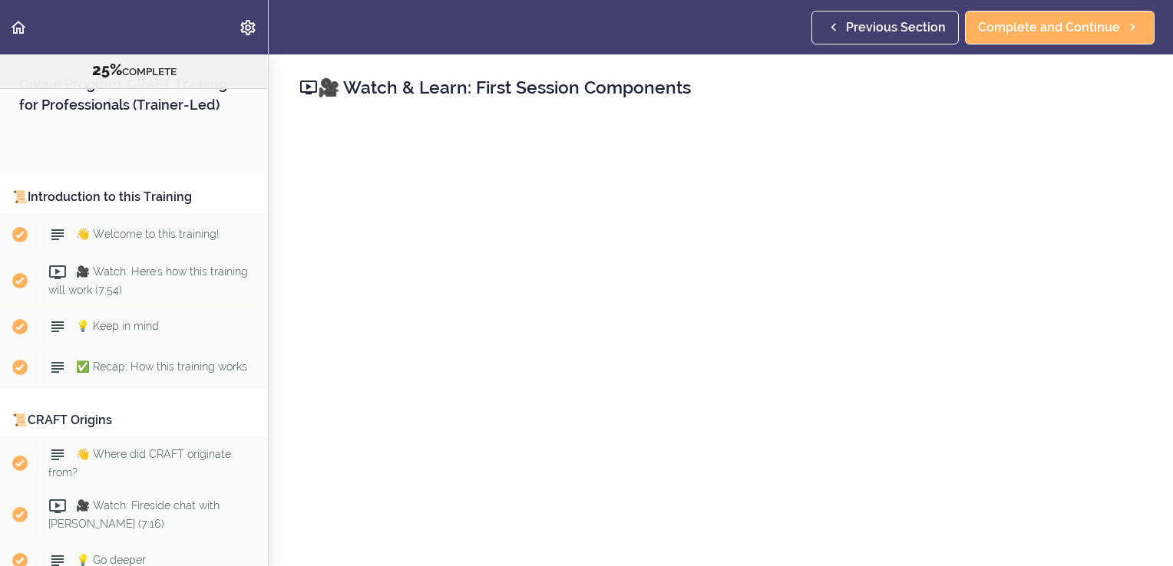
scroll to position [2685, 0]
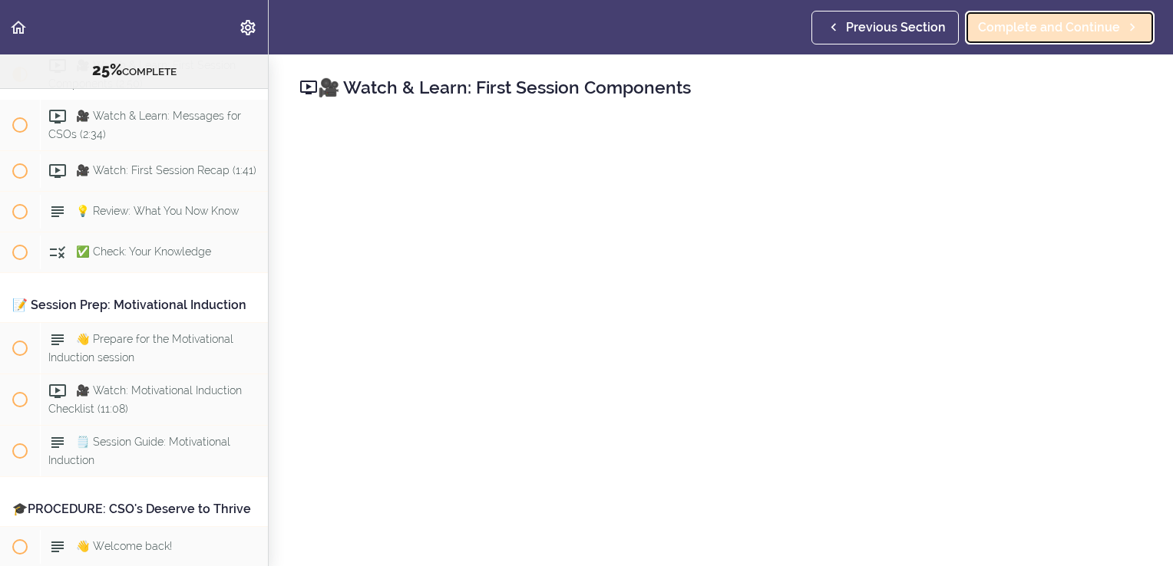
click at [1022, 20] on span "Complete and Continue" at bounding box center [1049, 27] width 142 height 18
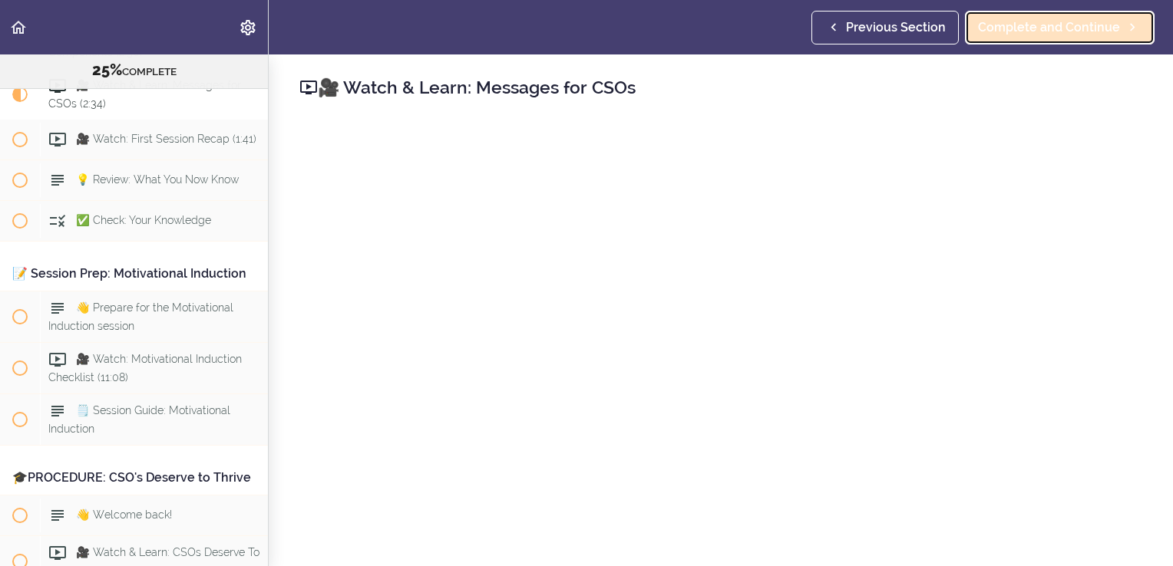
scroll to position [2717, 0]
click at [1023, 28] on span "Complete and Continue" at bounding box center [1049, 27] width 142 height 18
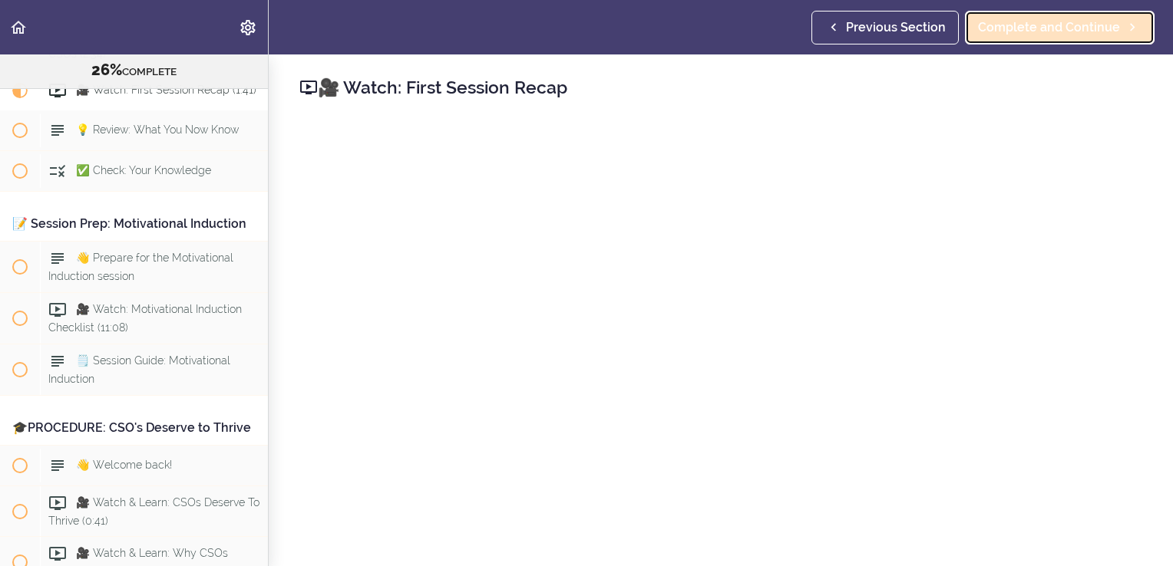
scroll to position [2768, 0]
click at [1020, 27] on span "Complete and Continue" at bounding box center [1049, 27] width 142 height 18
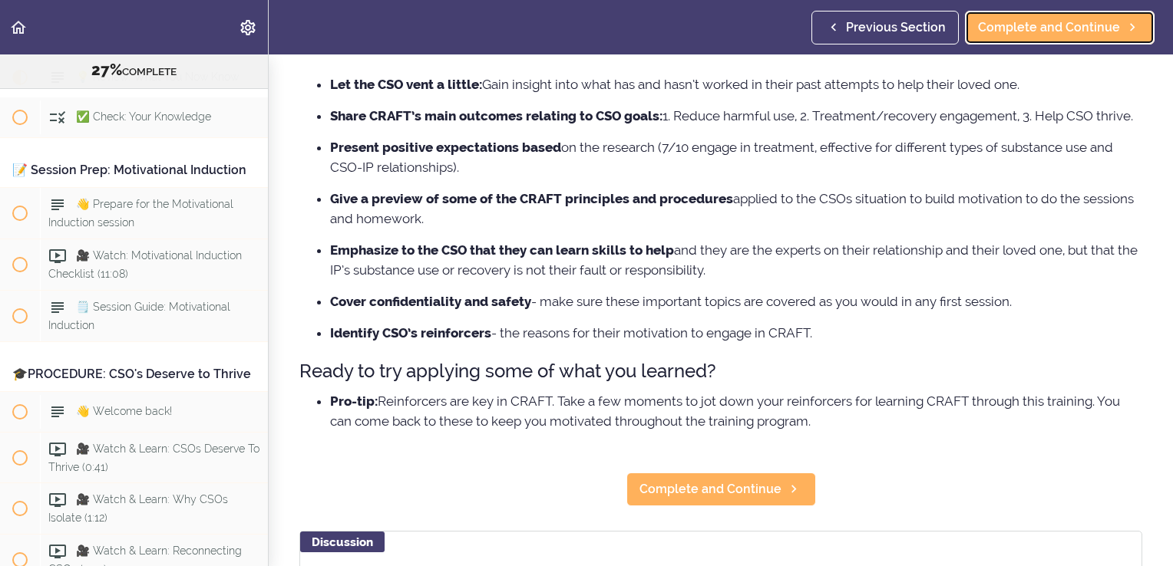
scroll to position [173, 0]
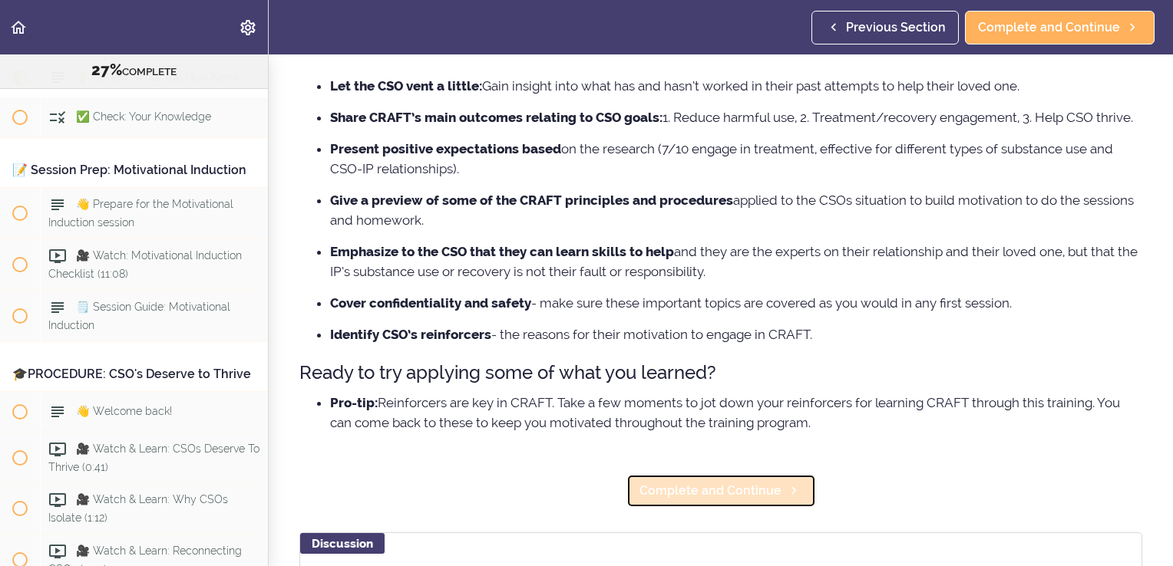
click at [716, 500] on span "Complete and Continue" at bounding box center [710, 491] width 142 height 18
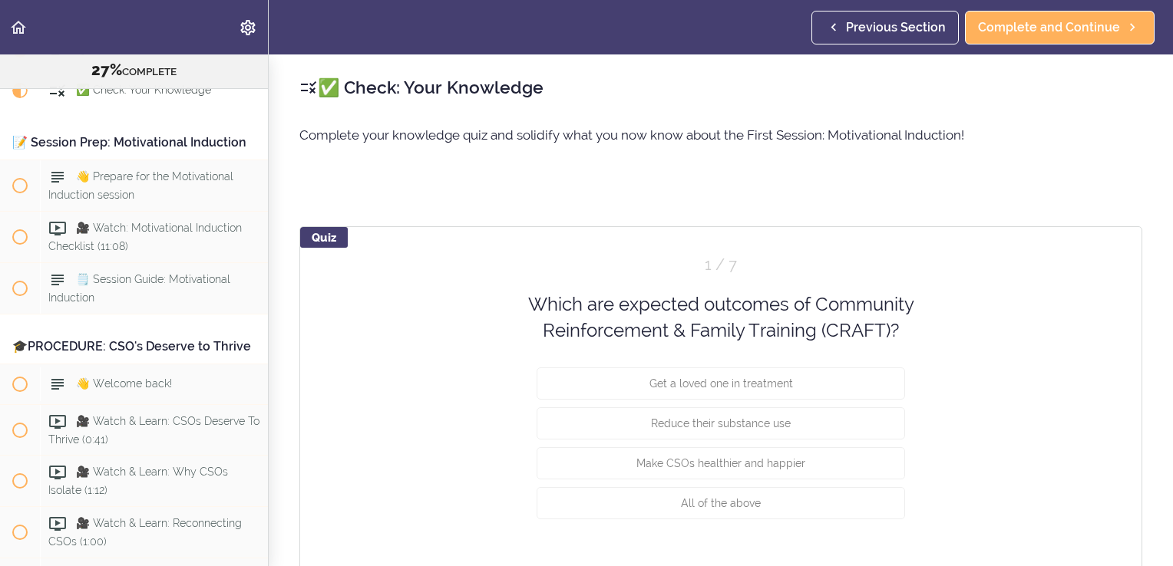
scroll to position [2860, 0]
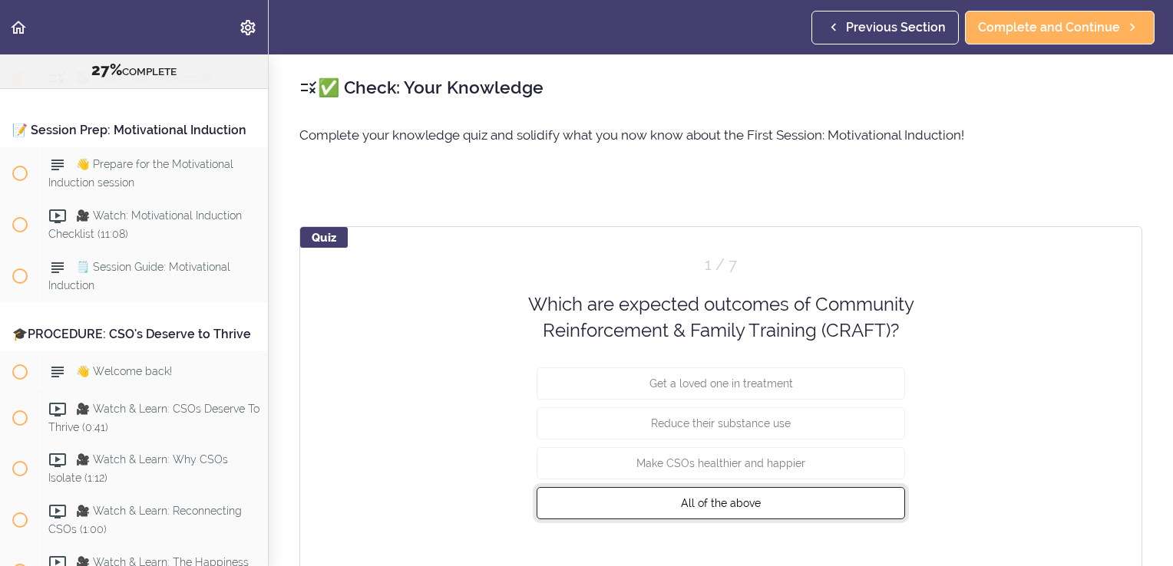
click at [723, 510] on button "All of the above" at bounding box center [720, 503] width 368 height 32
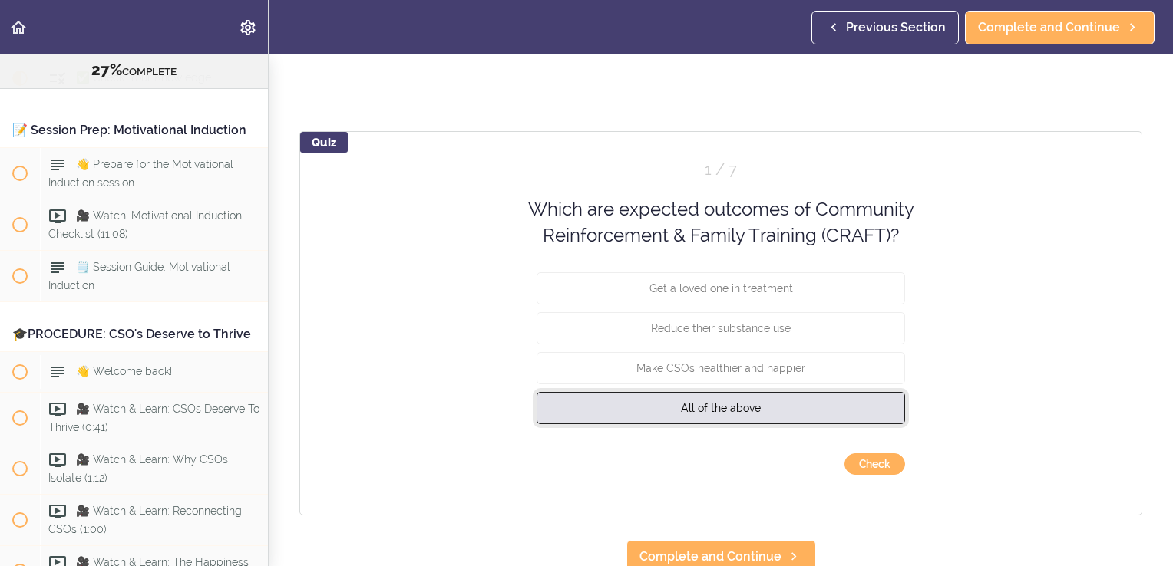
scroll to position [114, 0]
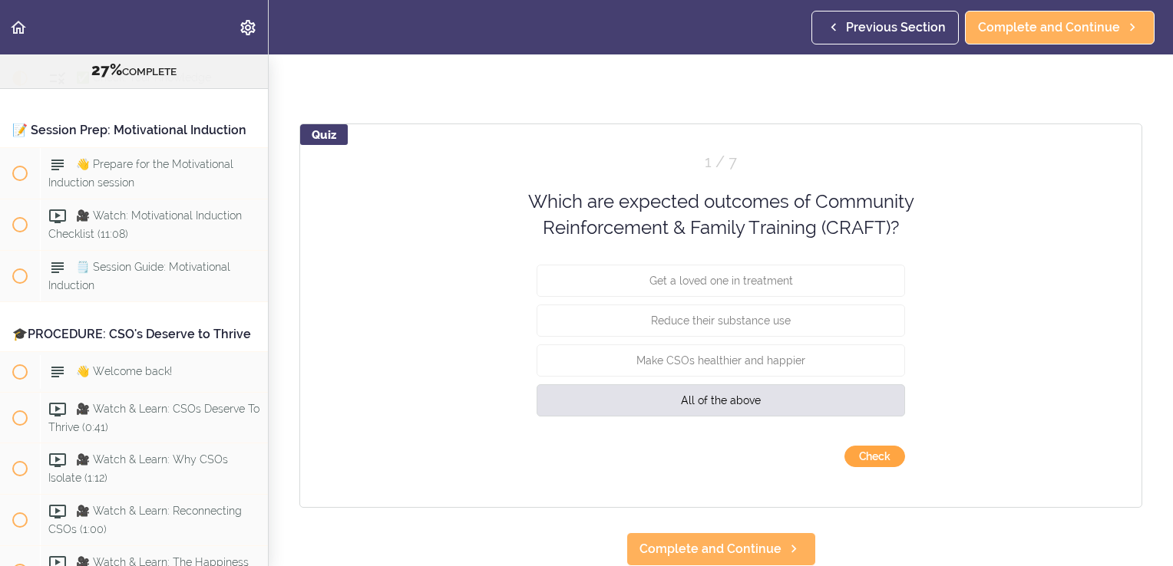
click at [878, 450] on button "Check" at bounding box center [874, 456] width 61 height 21
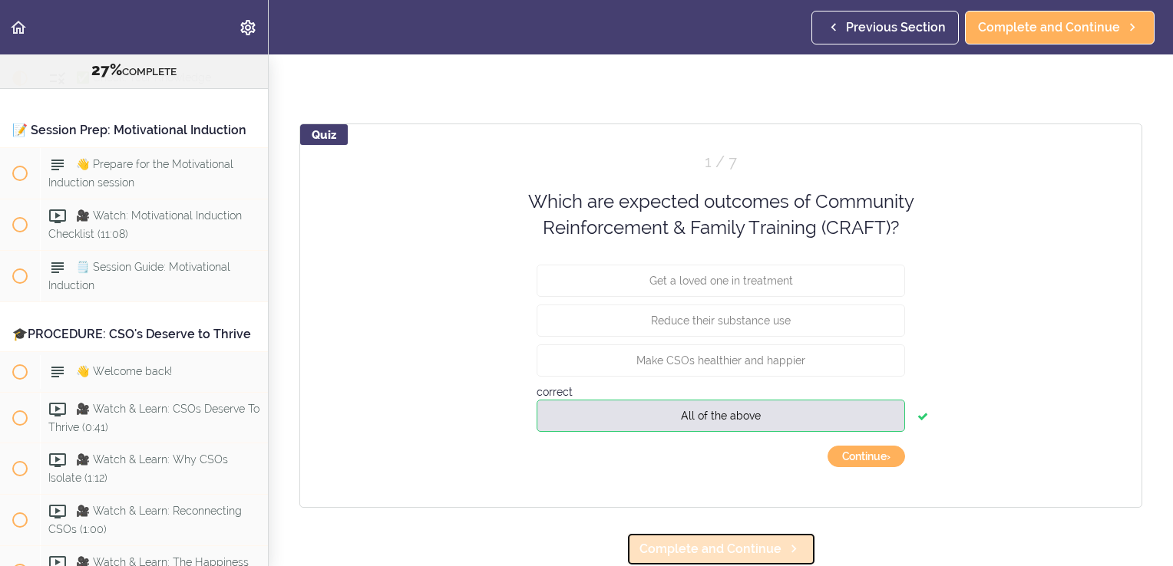
click at [721, 540] on span "Complete and Continue" at bounding box center [710, 549] width 142 height 18
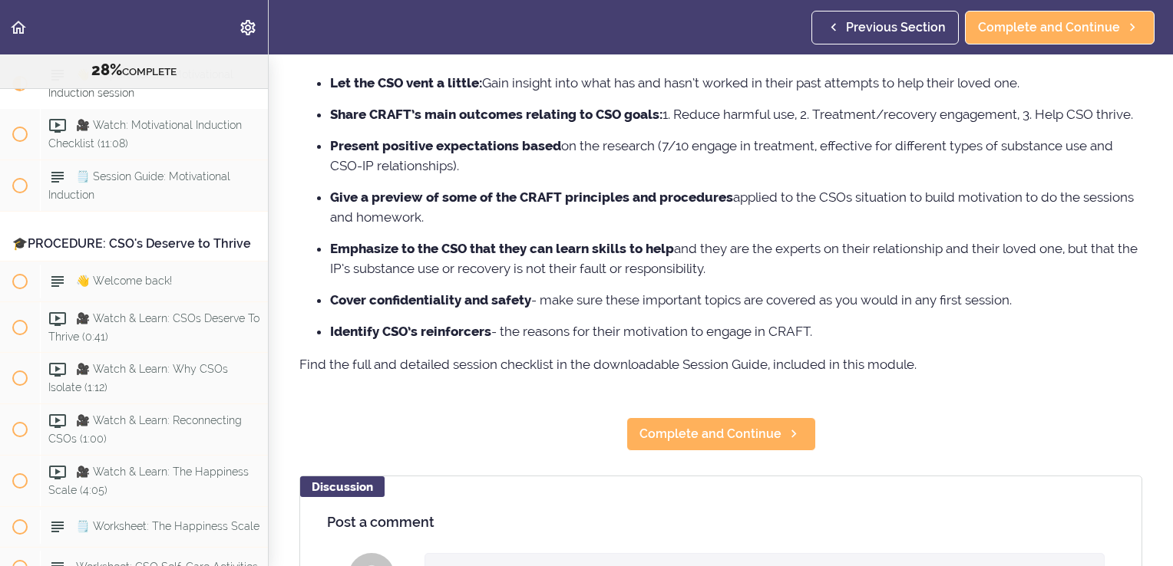
scroll to position [234, 0]
click at [740, 443] on span "Complete and Continue" at bounding box center [710, 433] width 142 height 18
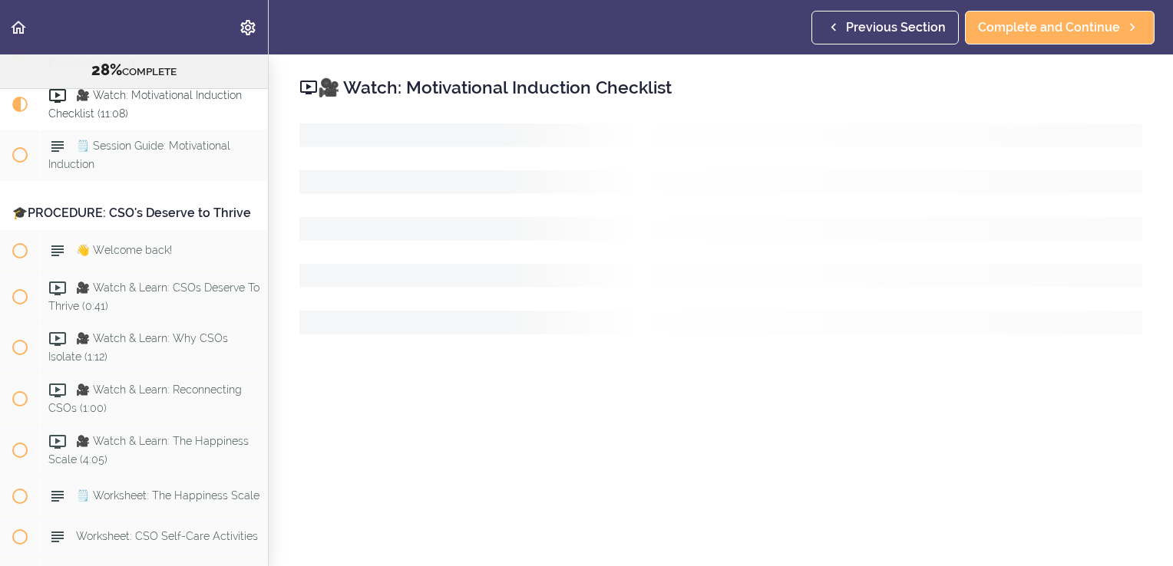
scroll to position [3002, 0]
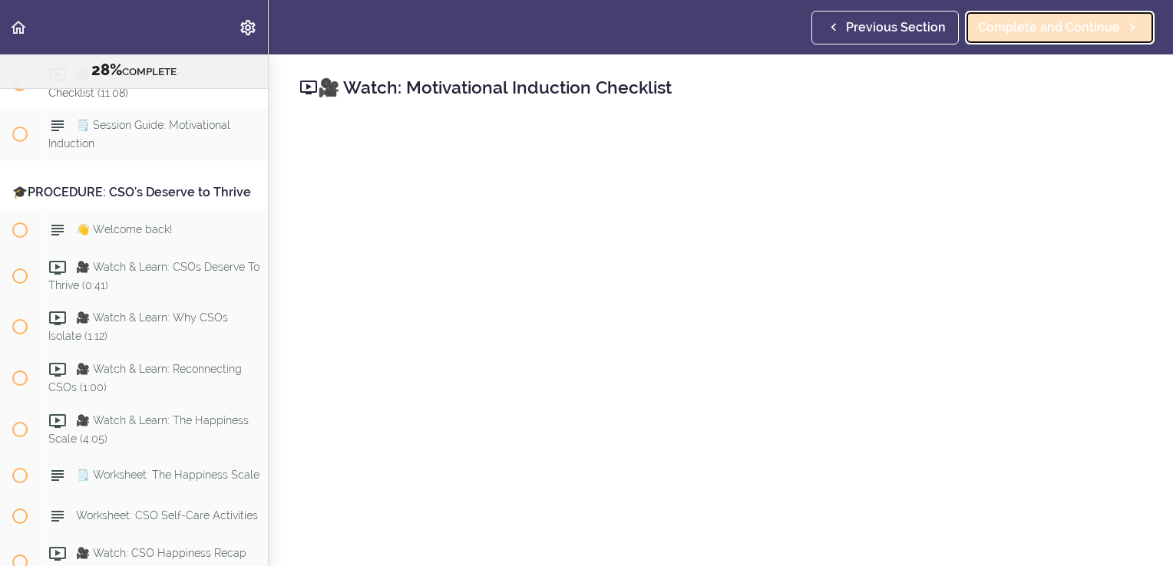
click at [1022, 24] on span "Complete and Continue" at bounding box center [1049, 27] width 142 height 18
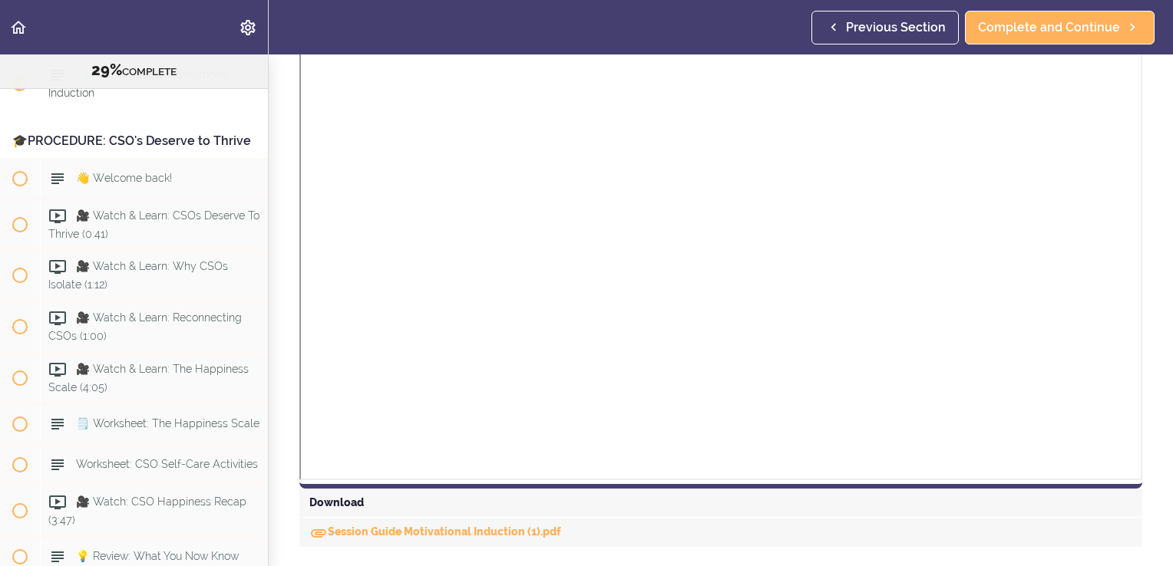
scroll to position [374, 0]
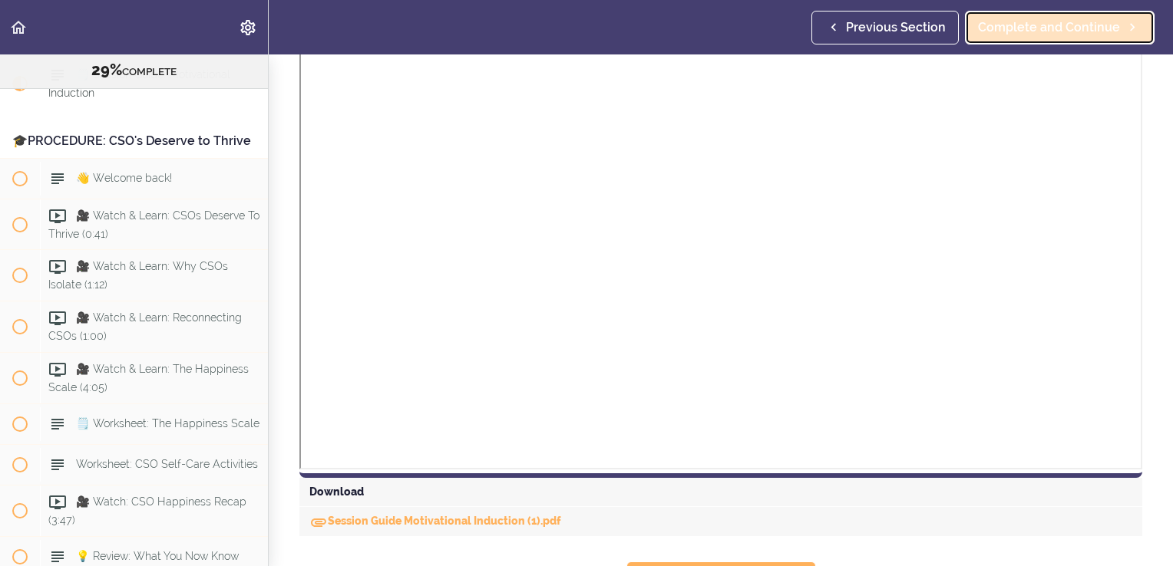
click at [1050, 28] on span "Complete and Continue" at bounding box center [1049, 27] width 142 height 18
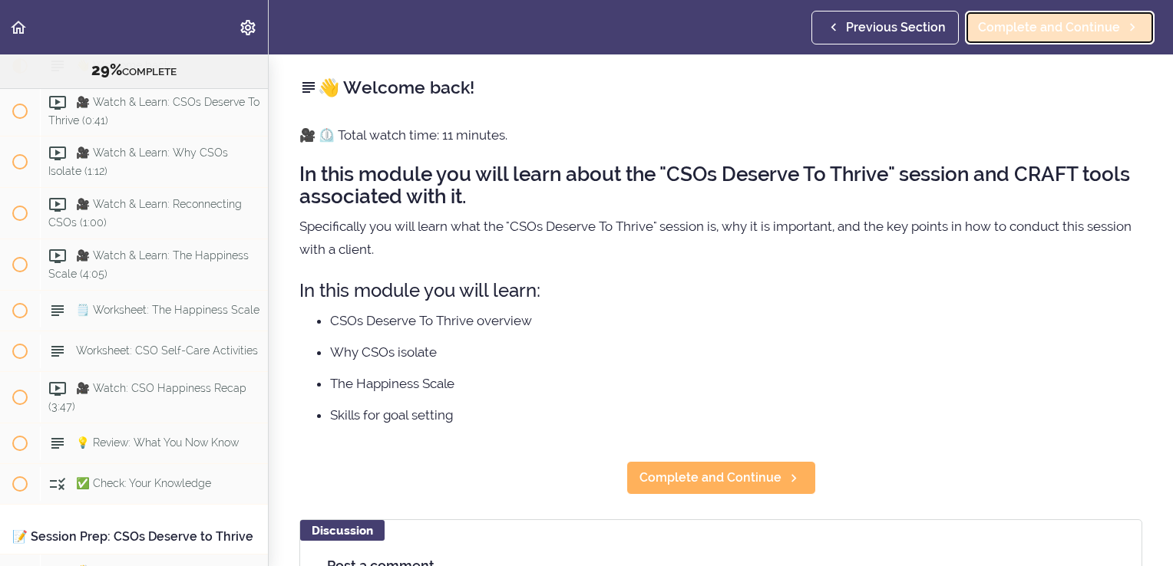
scroll to position [3173, 0]
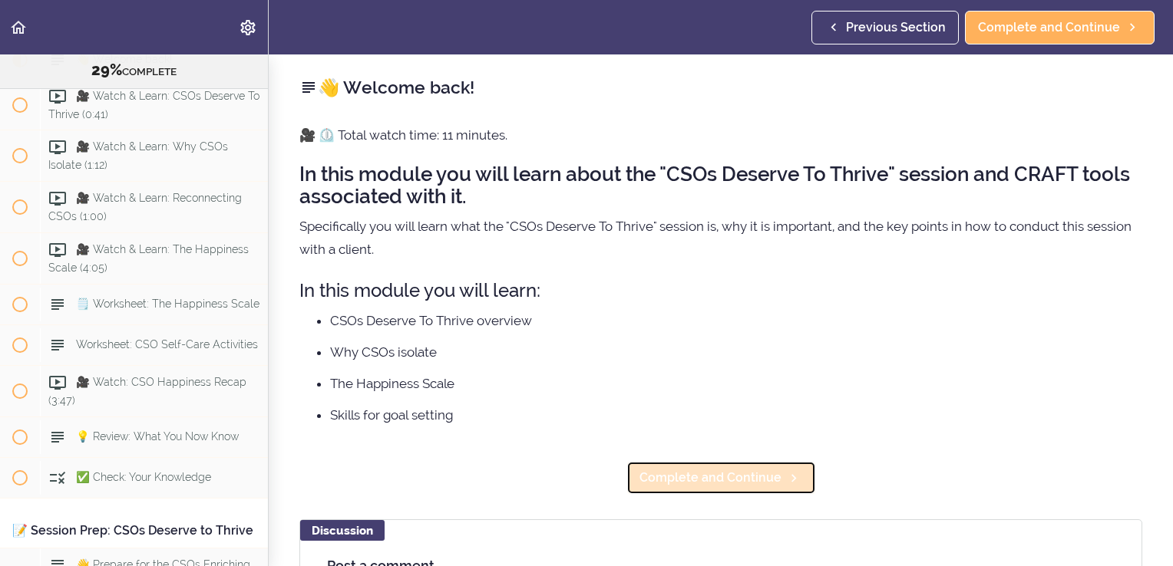
click at [717, 479] on span "Complete and Continue" at bounding box center [710, 478] width 142 height 18
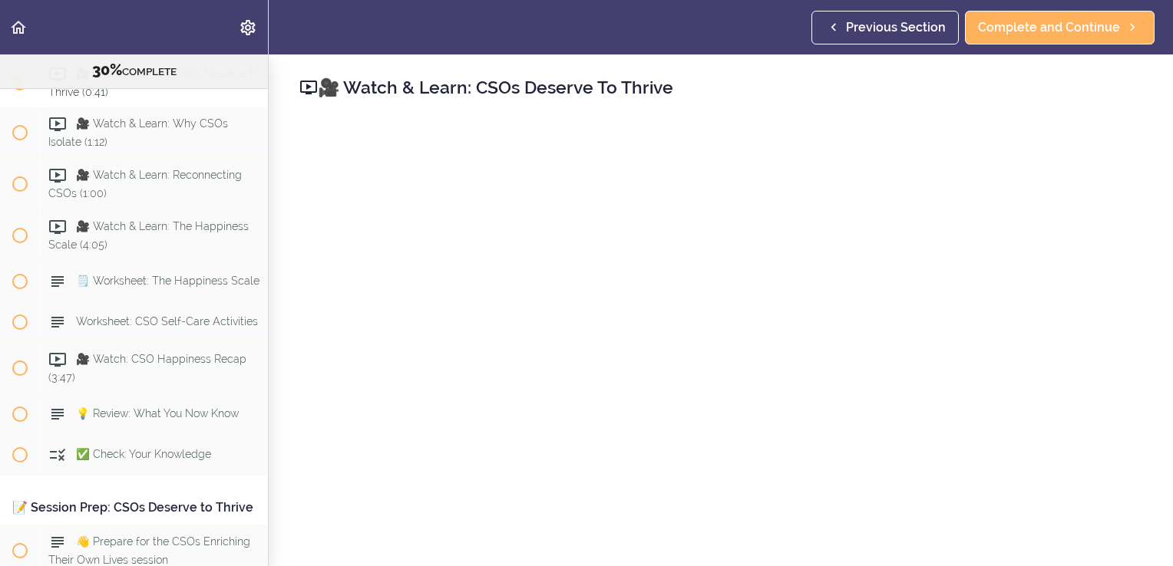
scroll to position [3214, 0]
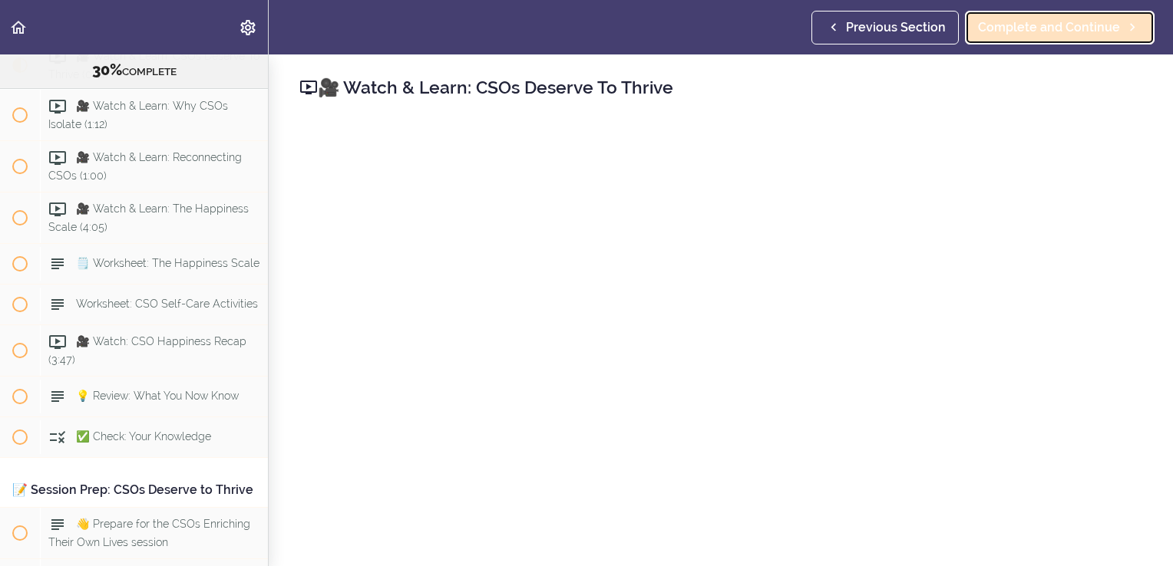
click at [1028, 33] on span "Complete and Continue" at bounding box center [1049, 27] width 142 height 18
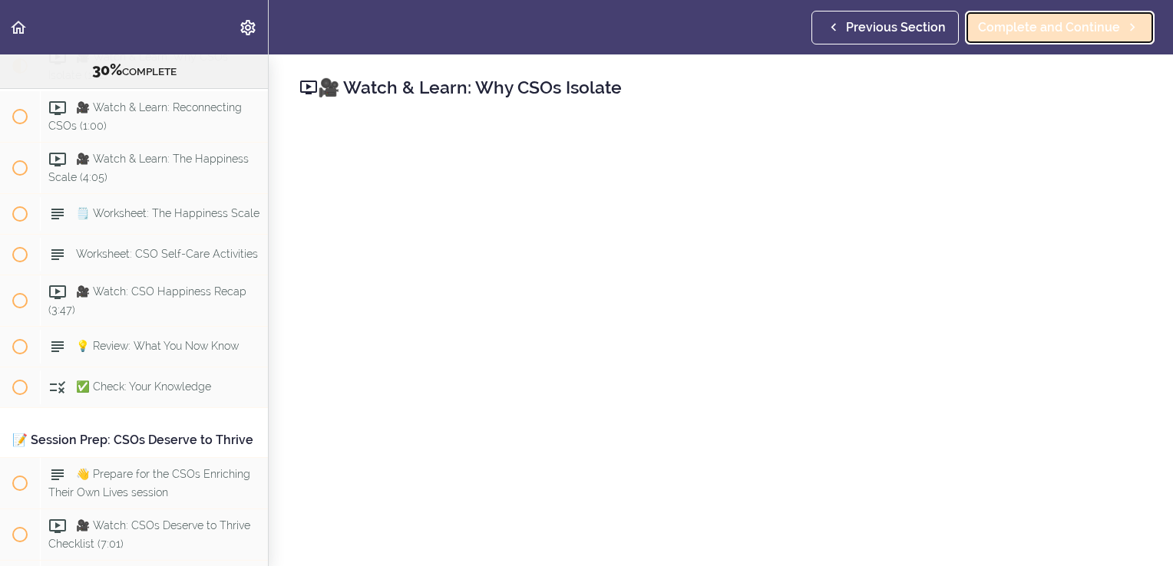
scroll to position [3265, 0]
click at [1062, 23] on span "Complete and Continue" at bounding box center [1049, 27] width 142 height 18
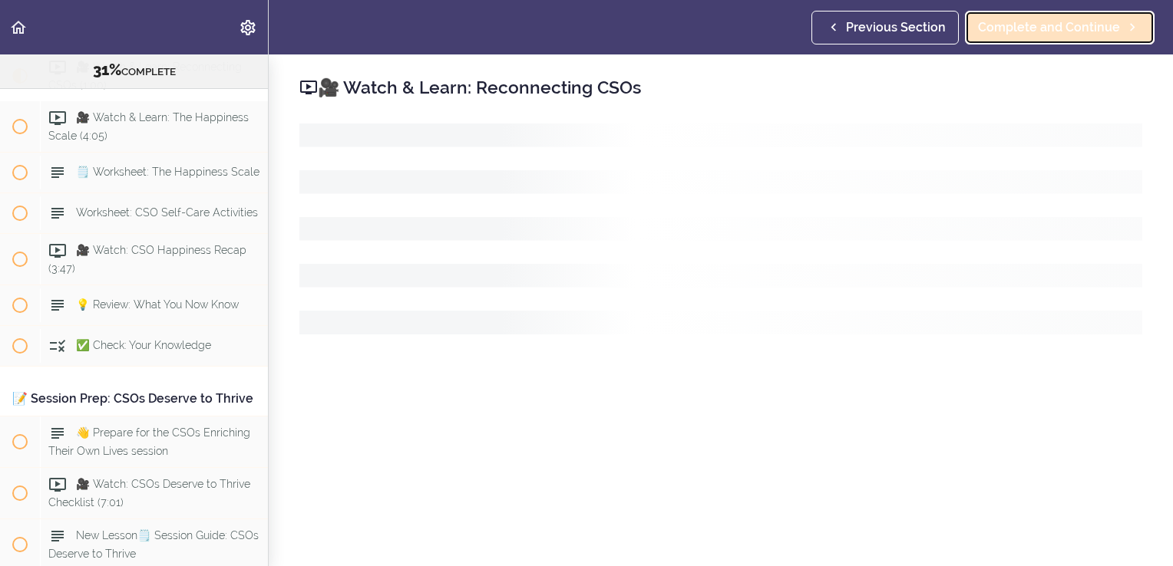
scroll to position [3316, 0]
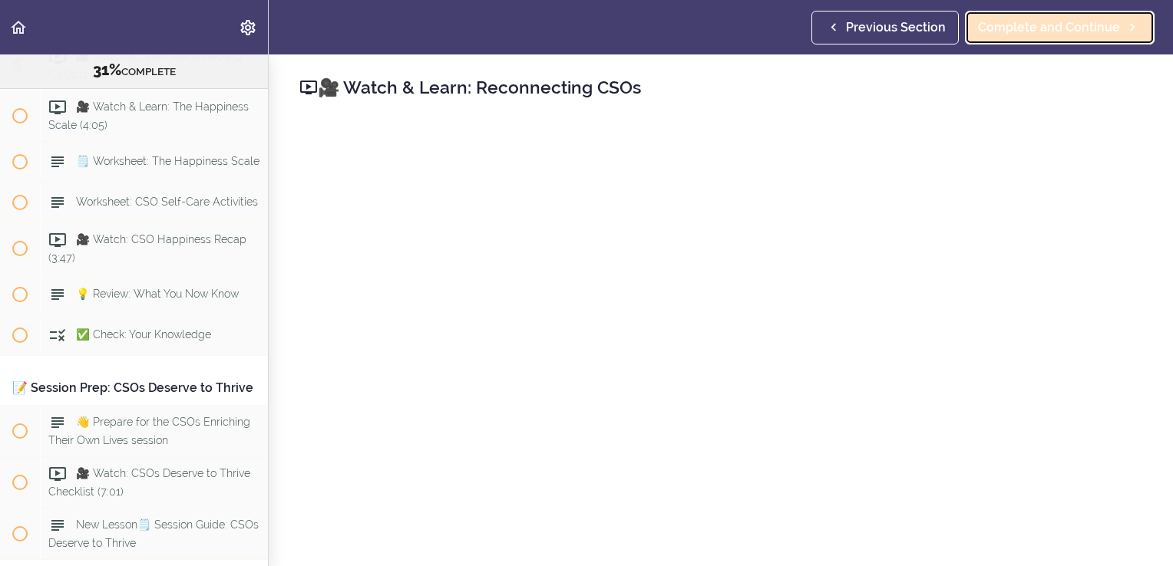
click at [1005, 28] on span "Complete and Continue" at bounding box center [1049, 27] width 142 height 18
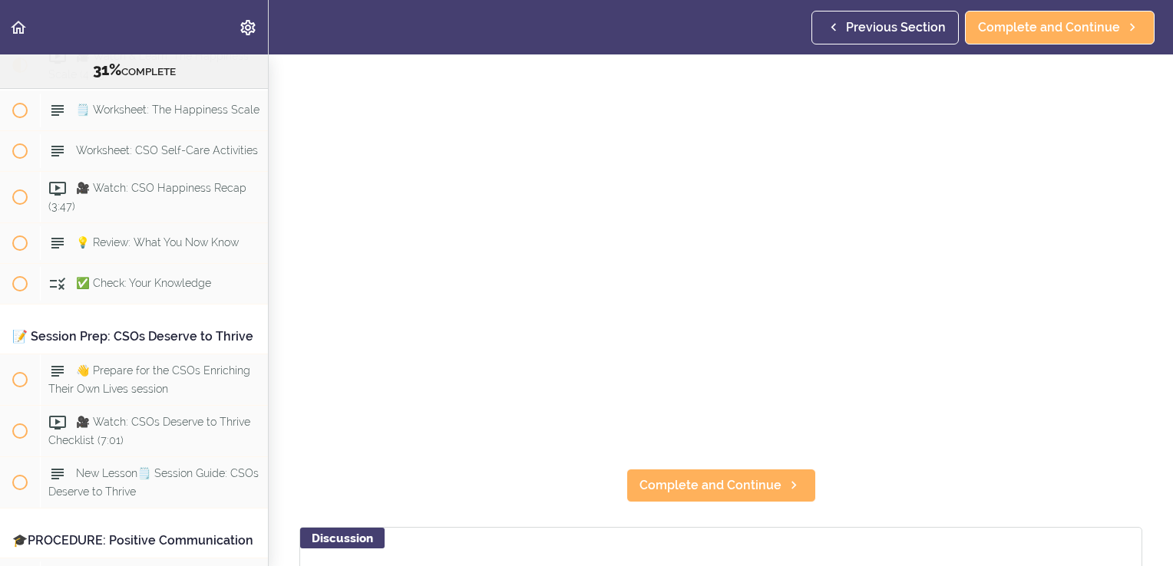
scroll to position [165, 0]
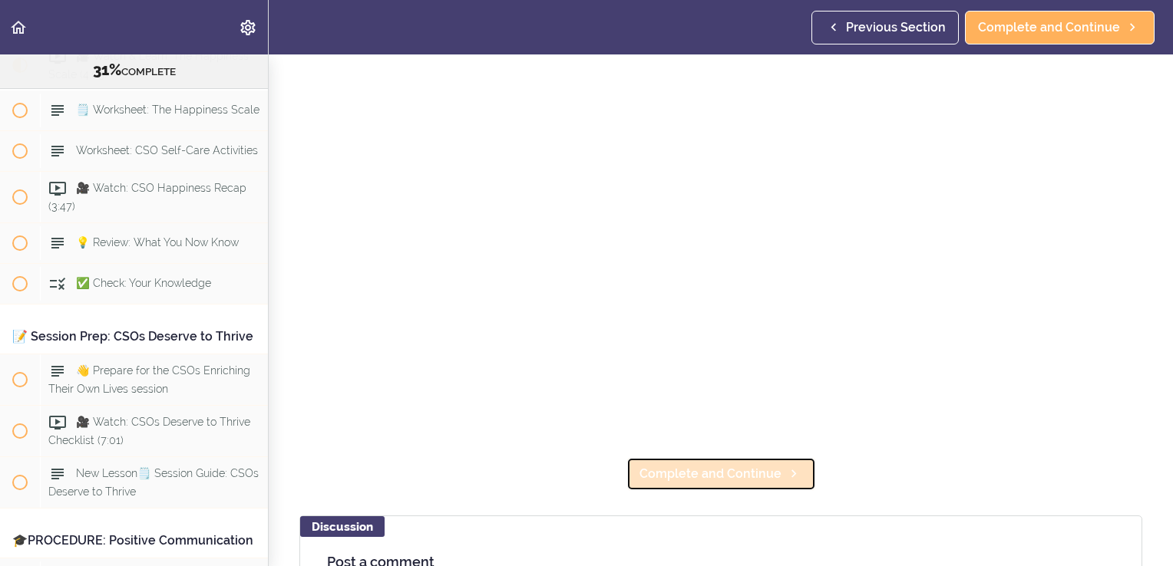
click at [706, 467] on span "Complete and Continue" at bounding box center [710, 474] width 142 height 18
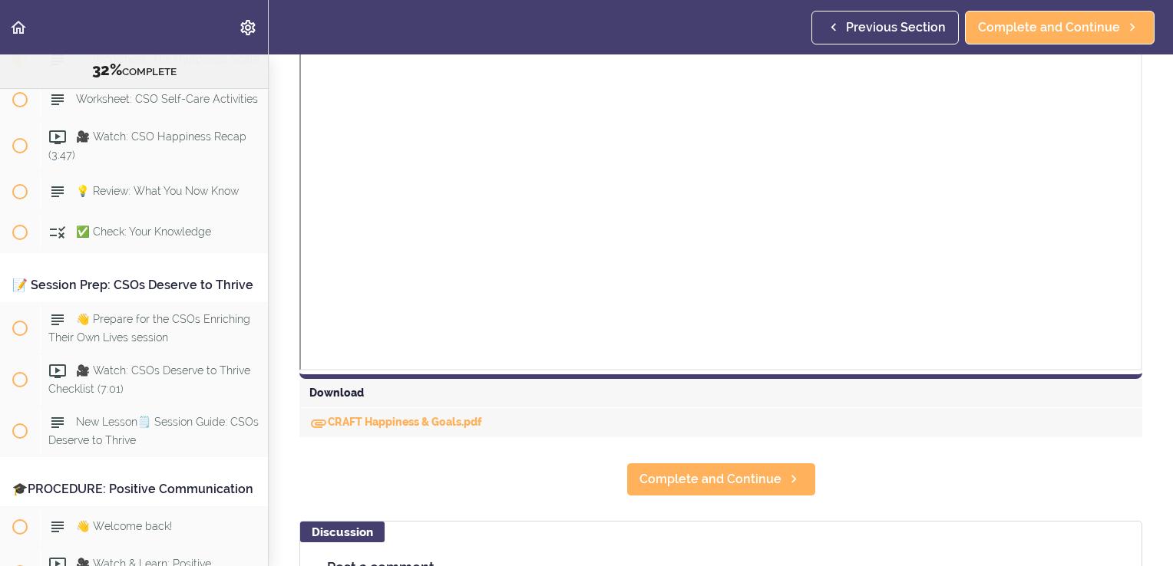
scroll to position [536, 0]
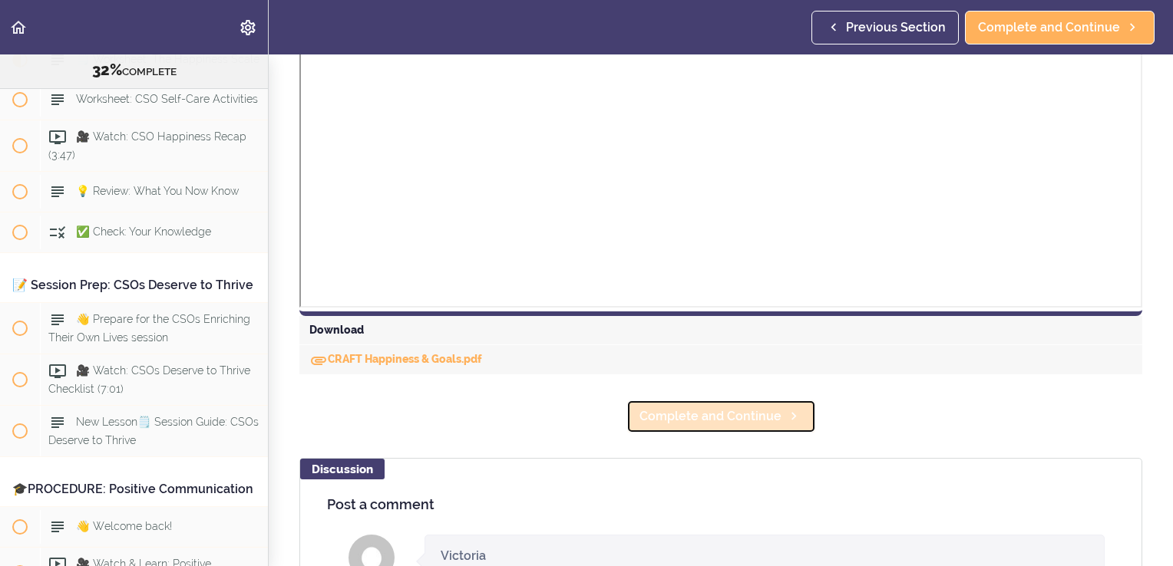
click at [693, 412] on span "Complete and Continue" at bounding box center [710, 417] width 142 height 18
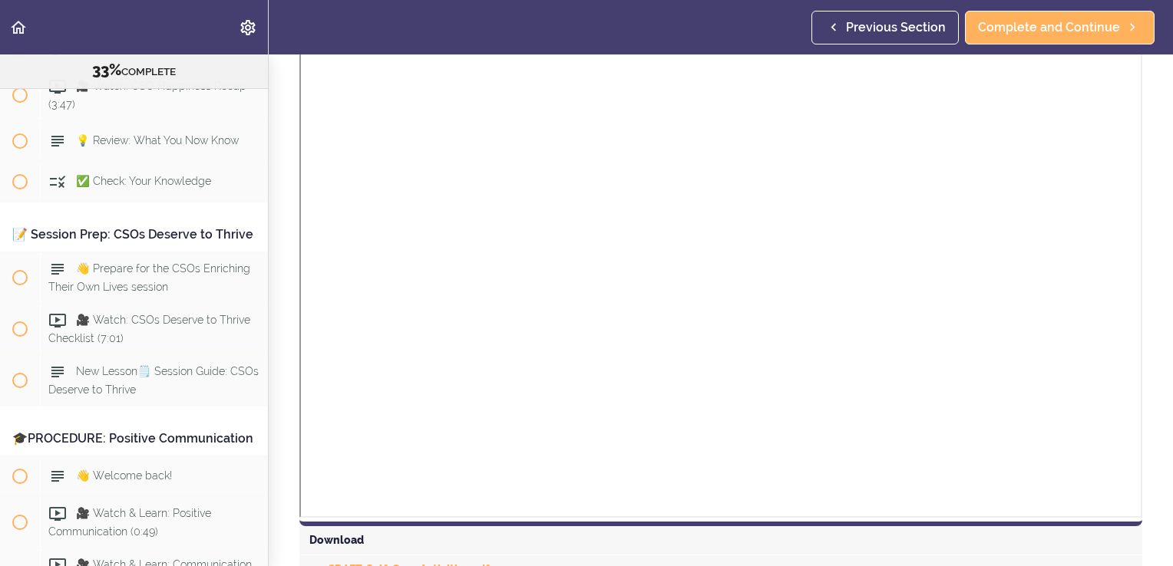
scroll to position [414, 0]
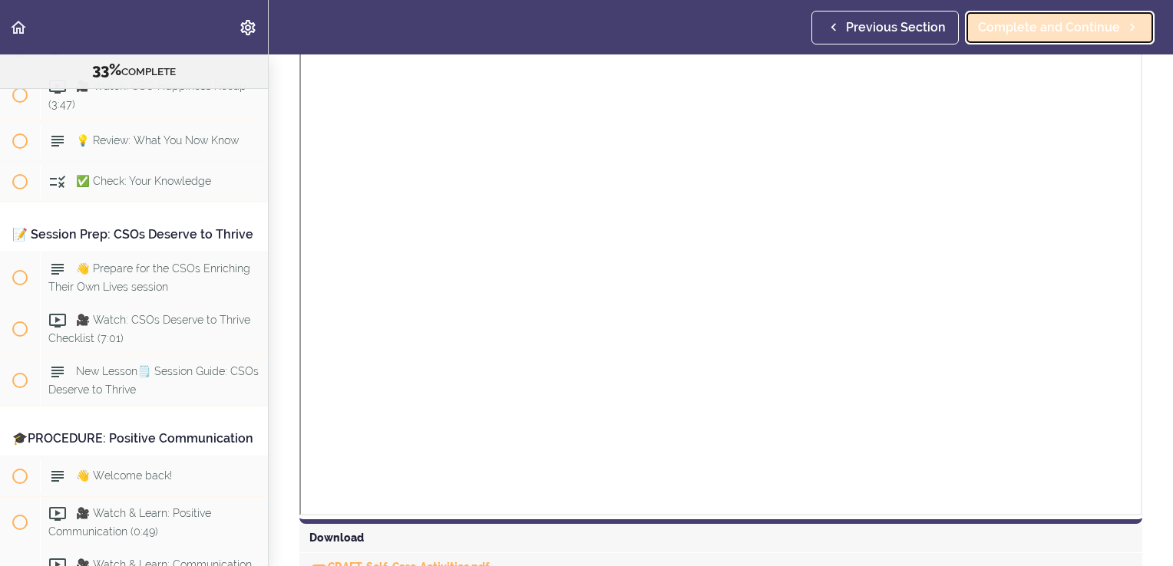
click at [1052, 28] on span "Complete and Continue" at bounding box center [1049, 27] width 142 height 18
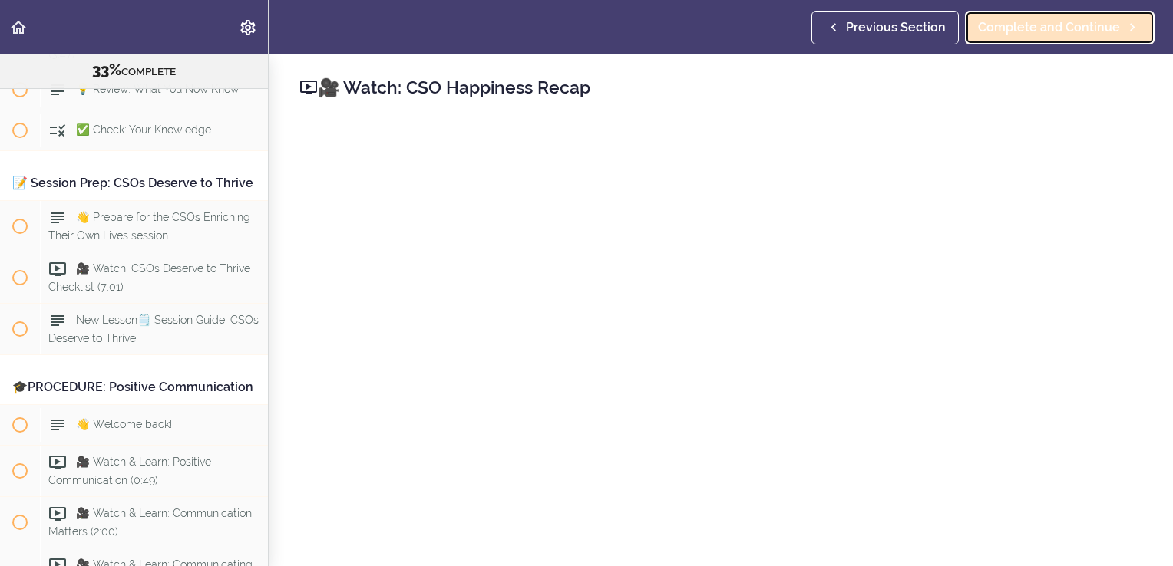
scroll to position [3521, 0]
click at [1056, 29] on span "Complete and Continue" at bounding box center [1049, 27] width 142 height 18
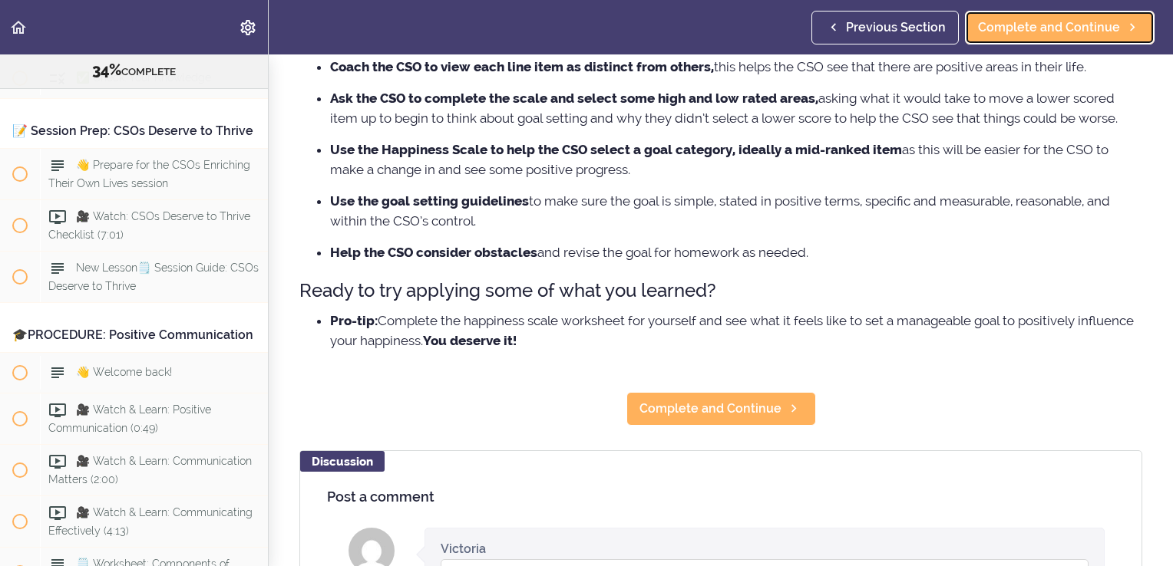
scroll to position [328, 0]
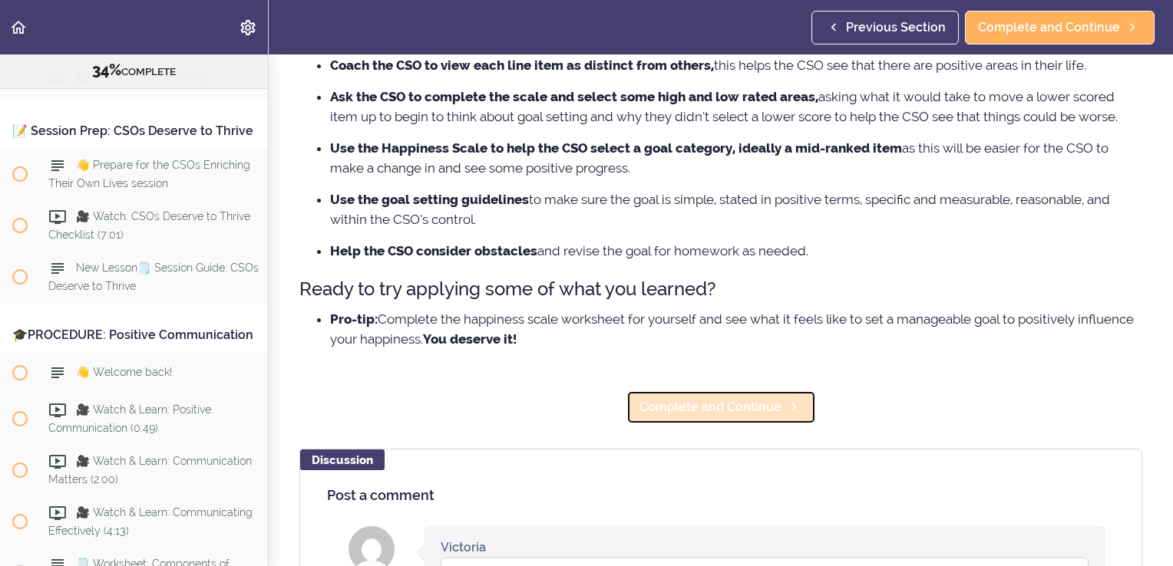
click at [716, 403] on span "Complete and Continue" at bounding box center [710, 407] width 142 height 18
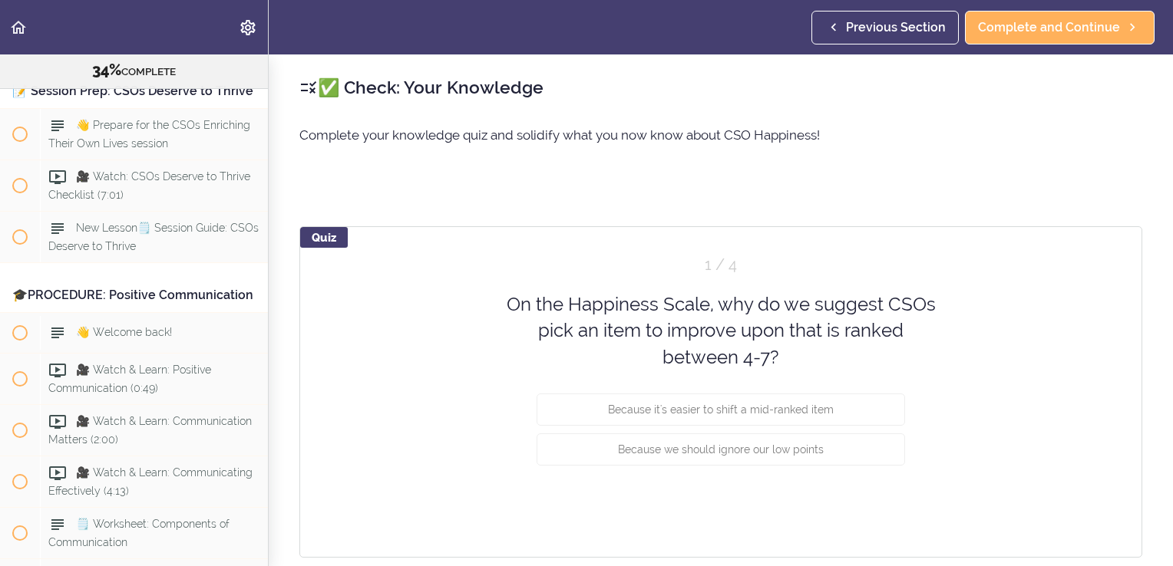
scroll to position [3613, 0]
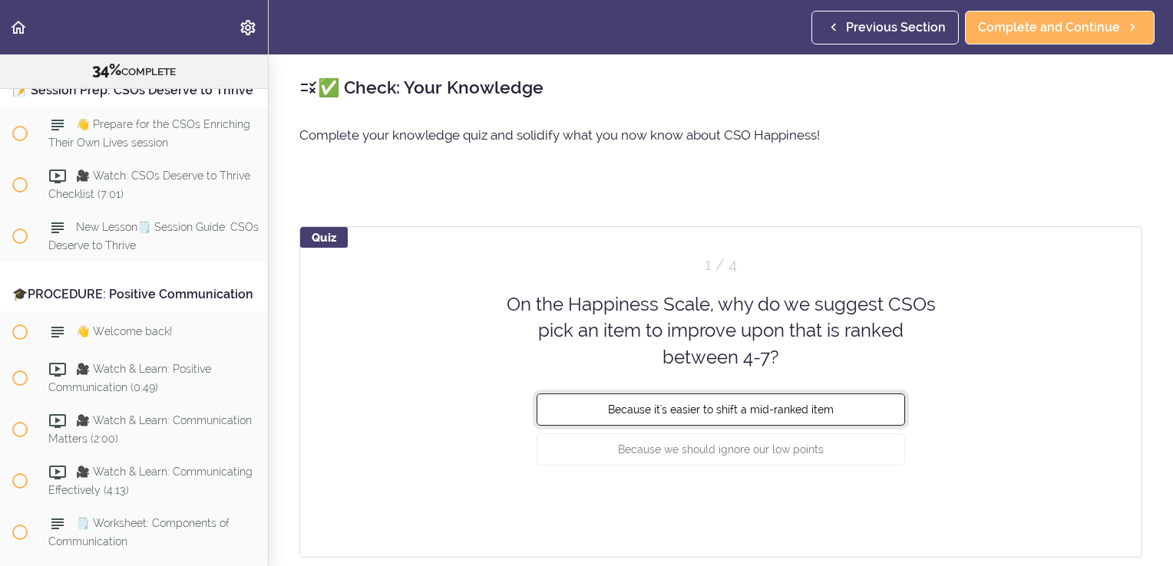
click at [777, 408] on span "Because it's easier to shift a mid-ranked item" at bounding box center [721, 410] width 226 height 12
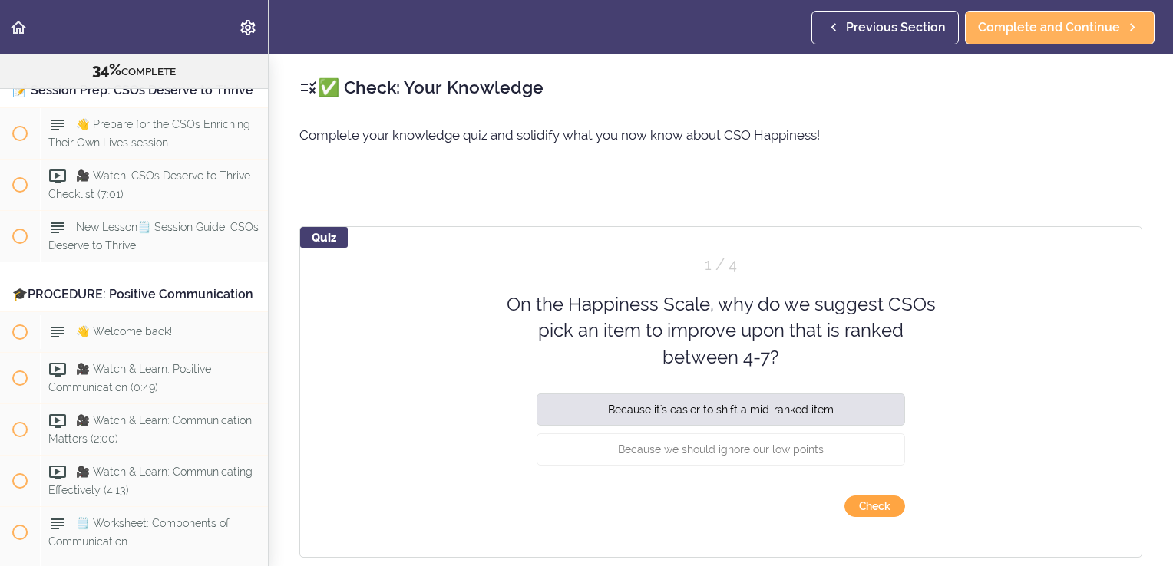
click at [854, 501] on button "Check" at bounding box center [874, 506] width 61 height 21
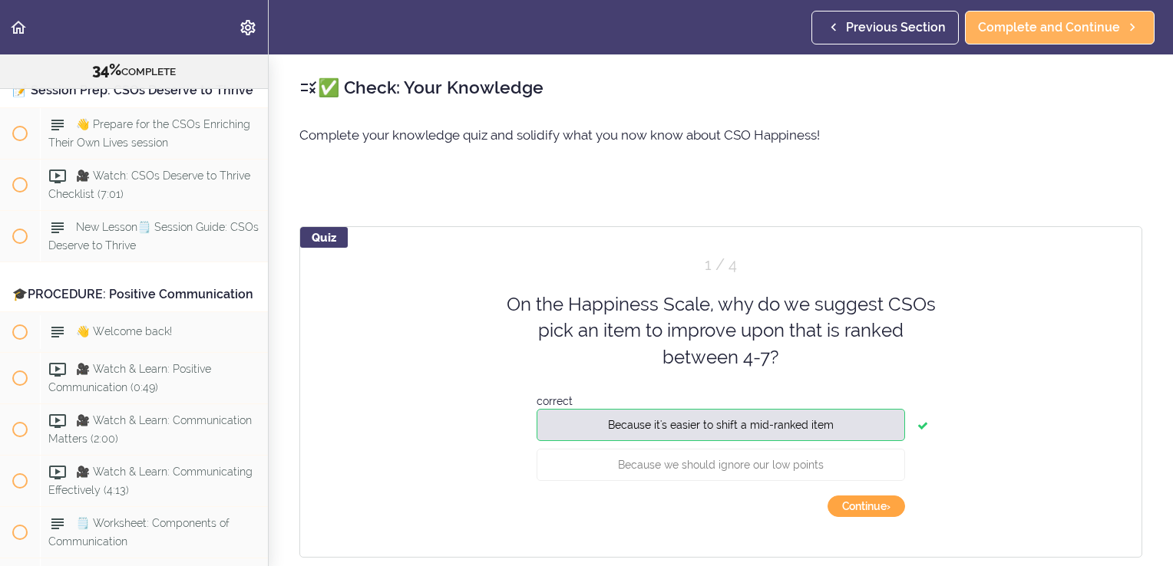
click at [857, 505] on button "Continue ›" at bounding box center [866, 506] width 78 height 21
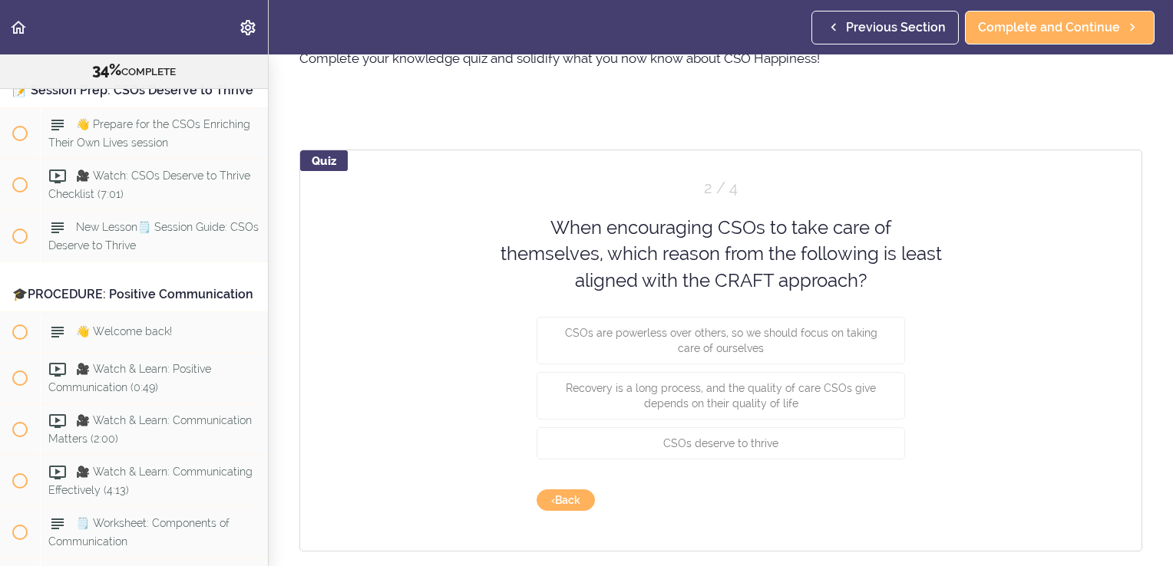
scroll to position [82, 0]
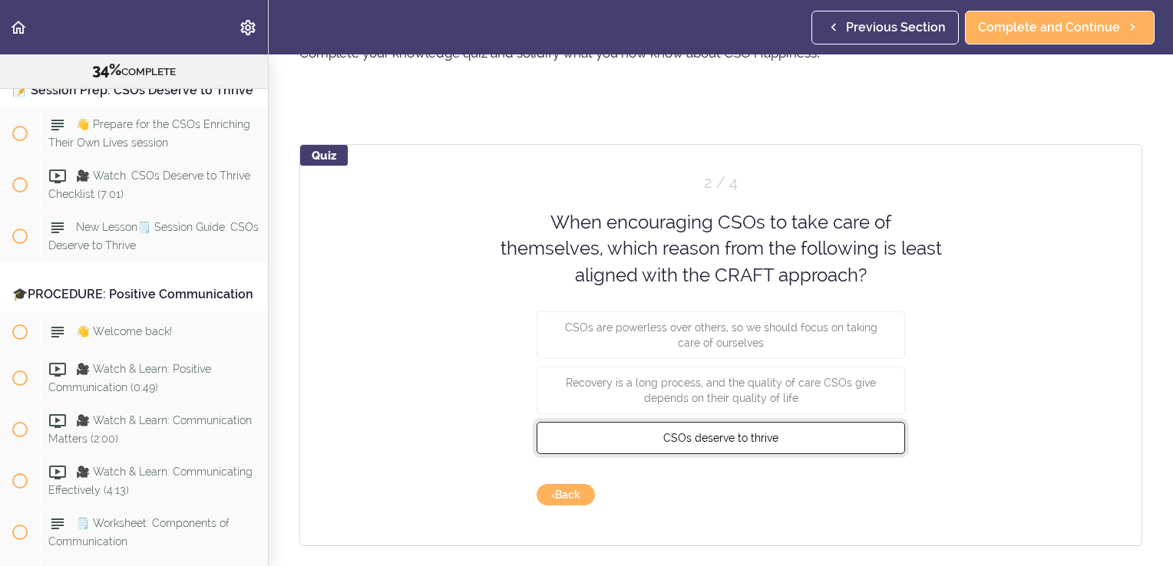
click at [708, 437] on span "CSOs deserve to thrive" at bounding box center [720, 438] width 115 height 12
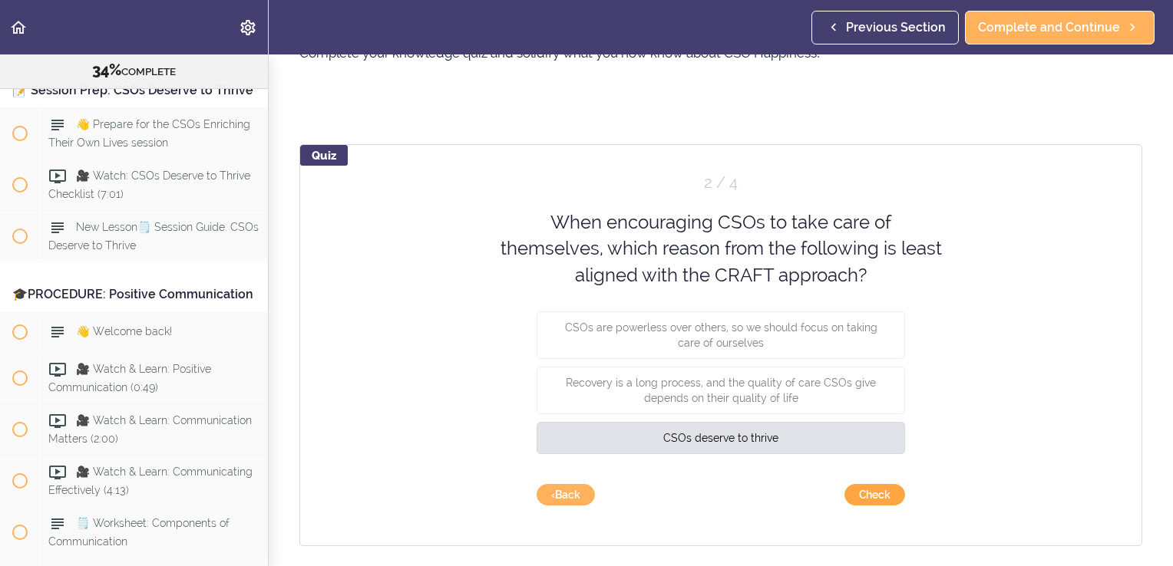
click at [872, 499] on button "Check" at bounding box center [874, 494] width 61 height 21
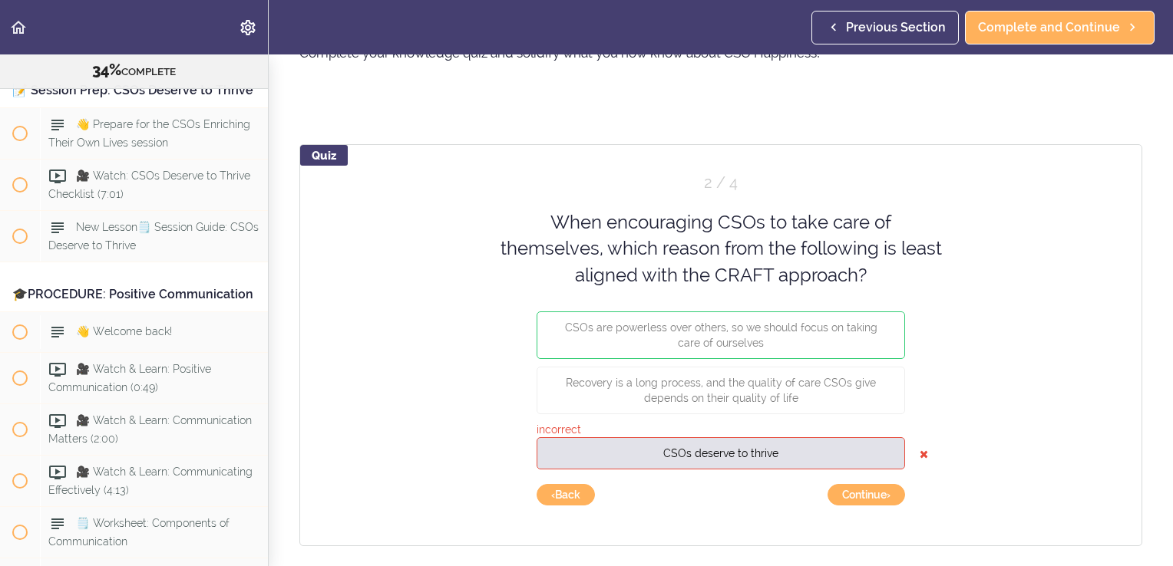
click at [919, 450] on icon at bounding box center [923, 454] width 8 height 31
click at [565, 491] on button "‹ Back" at bounding box center [565, 494] width 58 height 21
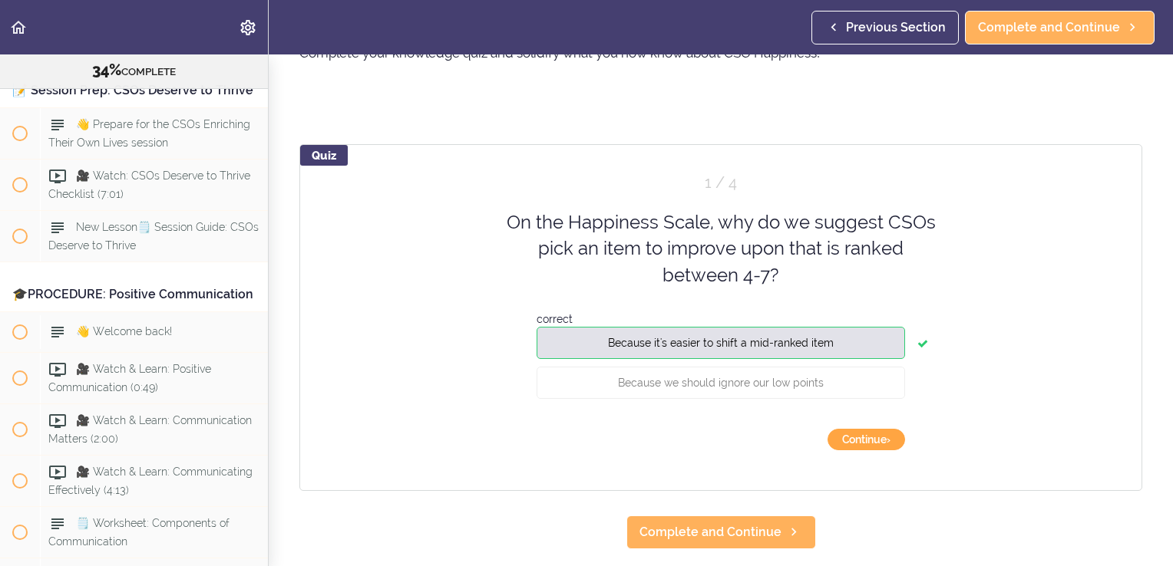
click at [844, 439] on button "Continue ›" at bounding box center [866, 439] width 78 height 21
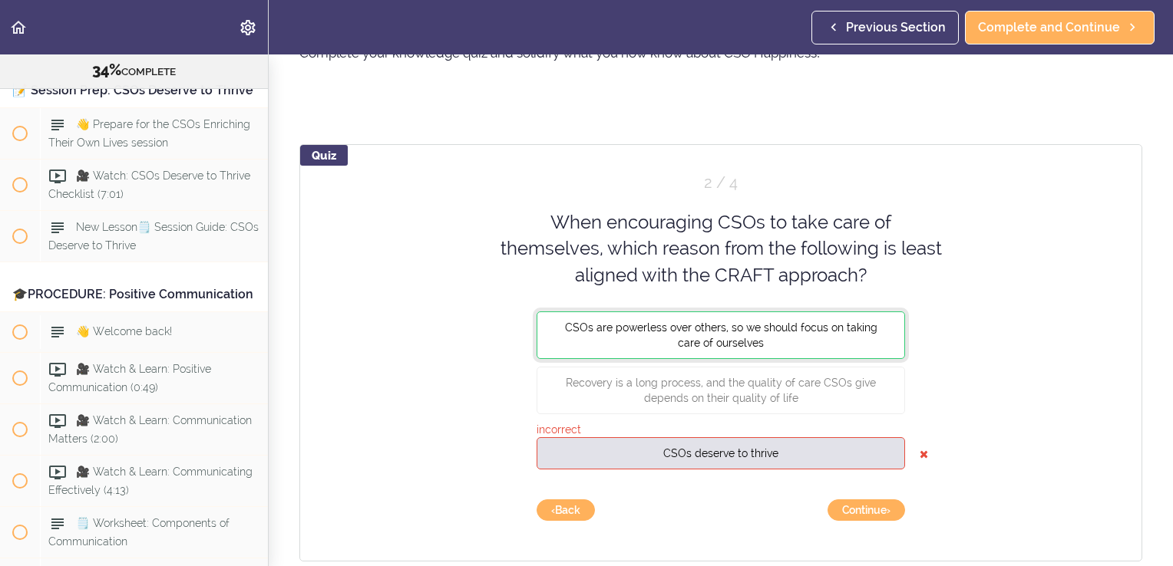
click at [743, 334] on button "CSOs are powerless over others, so we should focus on taking care of ourselves" at bounding box center [720, 336] width 368 height 48
click at [848, 511] on button "Continue ›" at bounding box center [866, 510] width 78 height 21
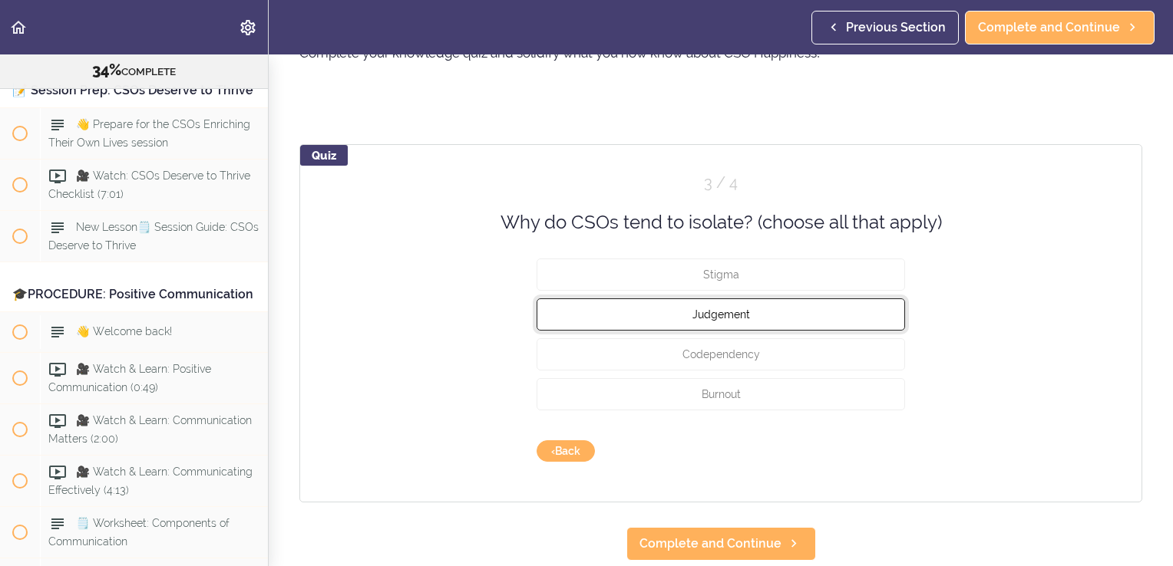
click at [722, 311] on span "Judgement" at bounding box center [721, 315] width 58 height 12
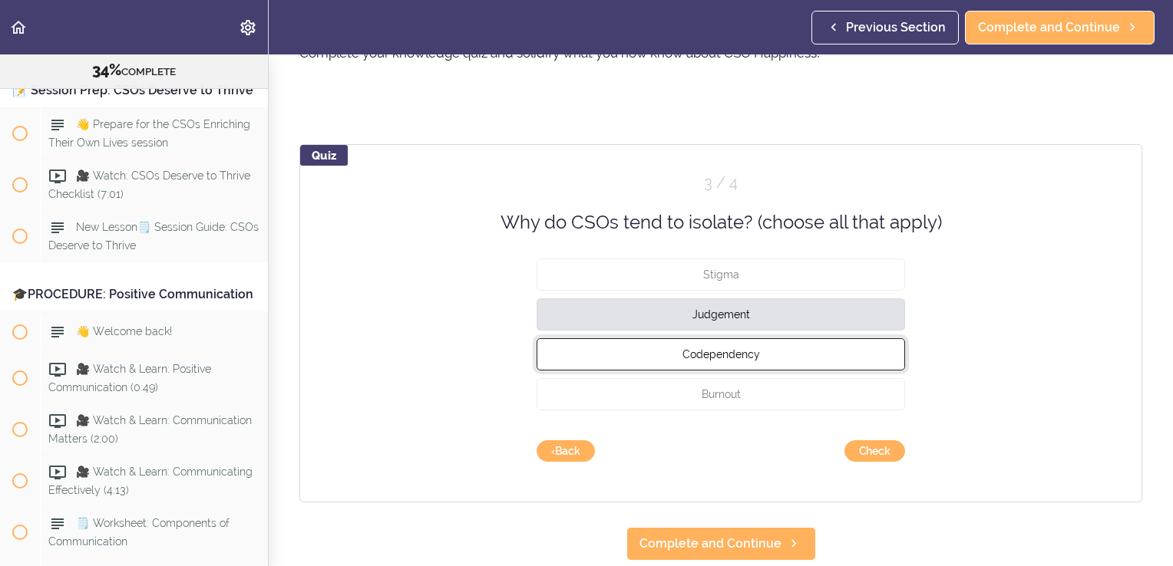
click at [724, 342] on button "Codependency" at bounding box center [720, 354] width 368 height 32
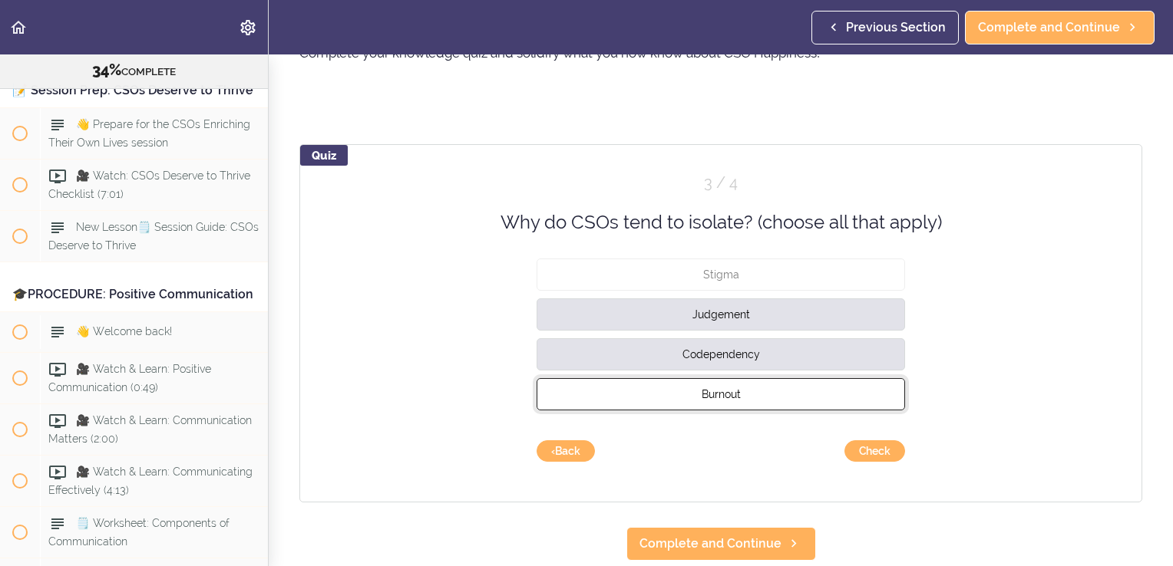
click at [718, 391] on span "Burnout" at bounding box center [721, 394] width 39 height 12
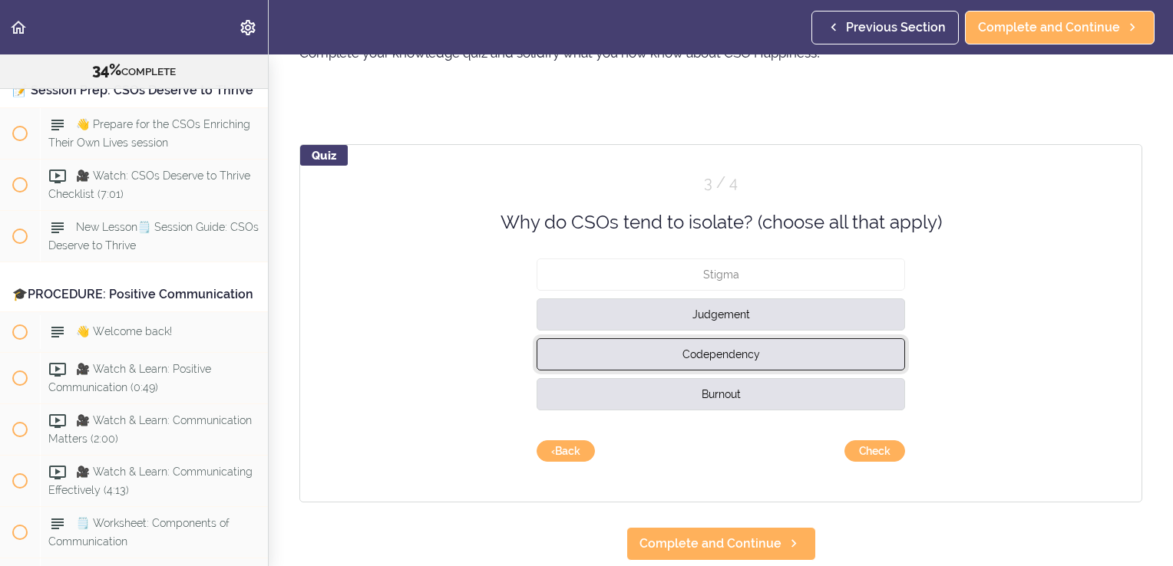
click at [724, 350] on span "Codependency" at bounding box center [721, 354] width 78 height 12
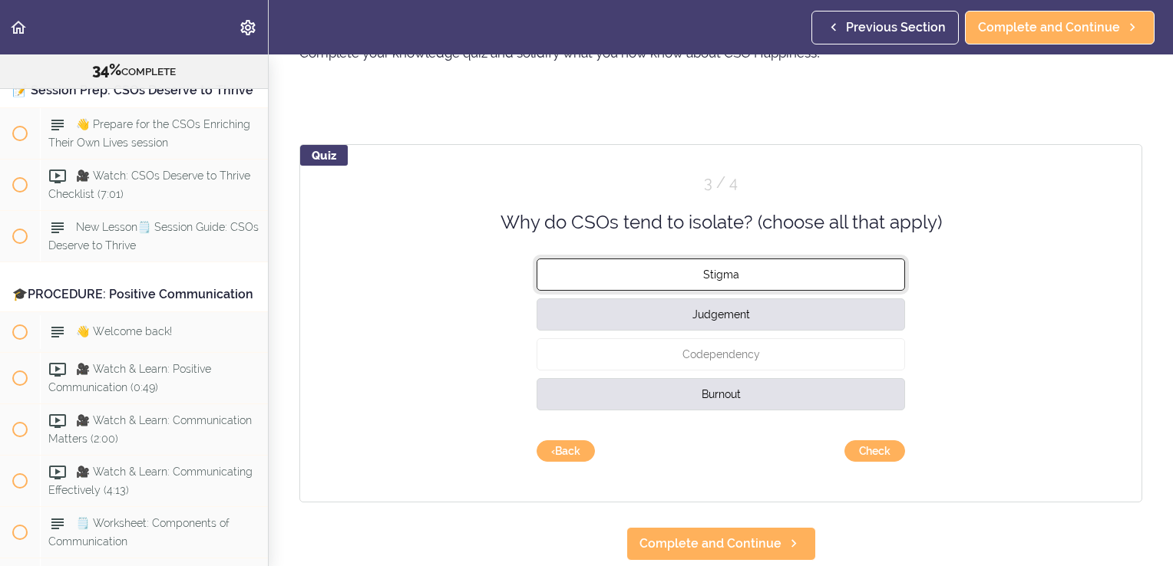
click at [718, 269] on span "Stigma" at bounding box center [721, 275] width 36 height 12
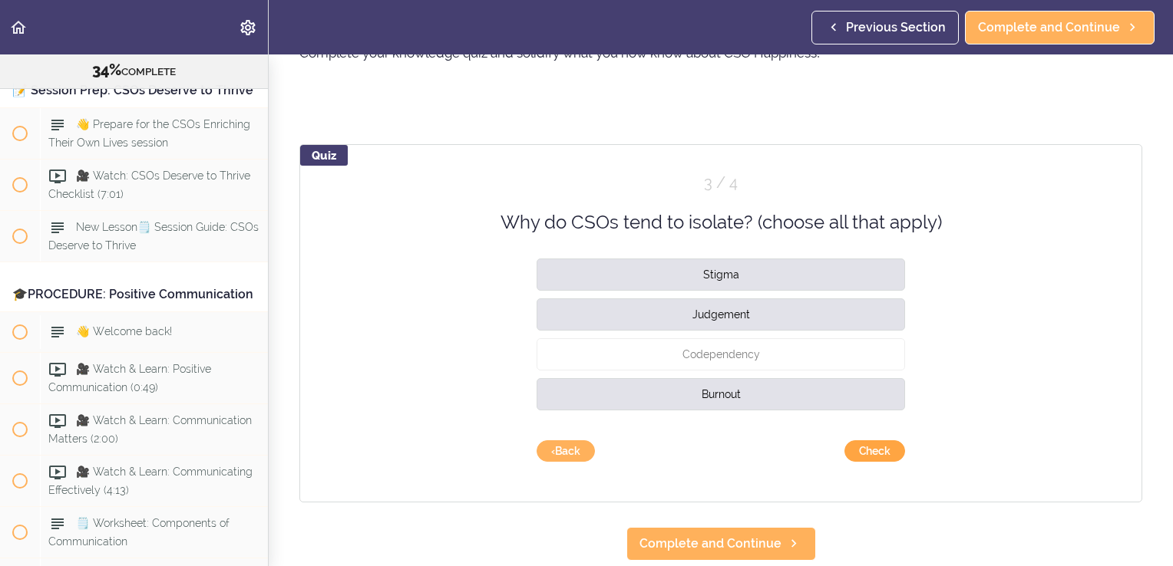
click at [866, 447] on button "Check" at bounding box center [874, 451] width 61 height 21
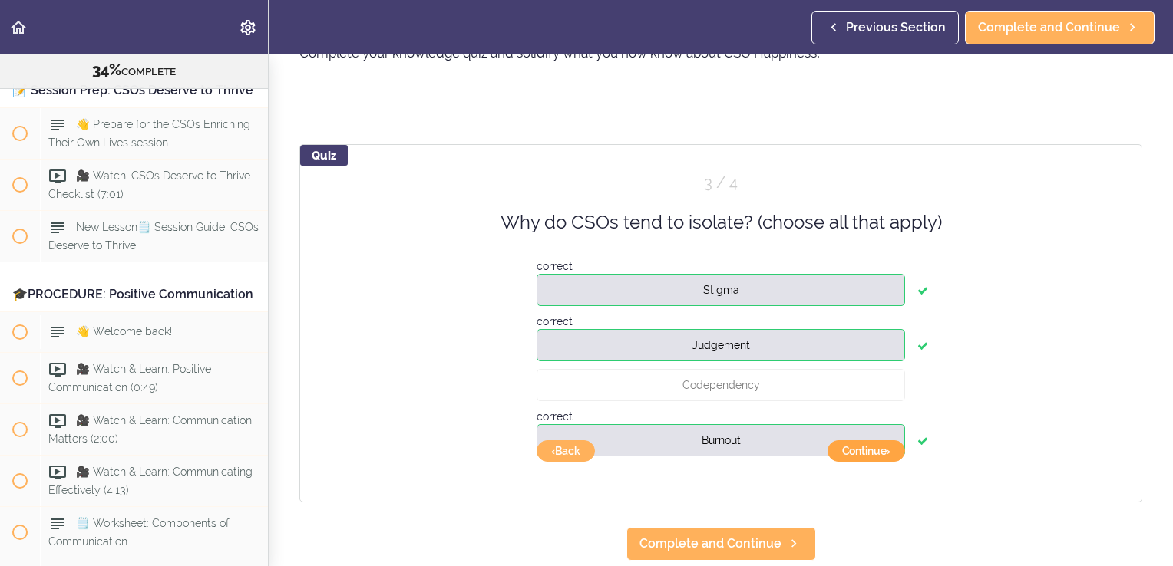
click at [860, 451] on button "Continue ›" at bounding box center [866, 451] width 78 height 21
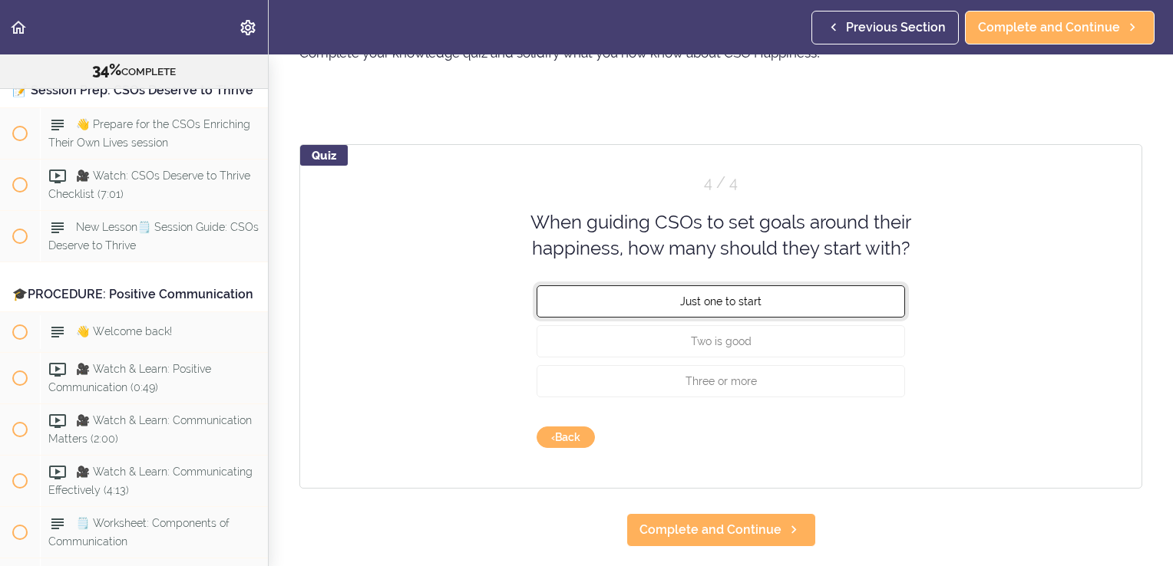
click at [746, 296] on span "Just one to start" at bounding box center [720, 301] width 81 height 12
click at [863, 434] on button "Check" at bounding box center [874, 437] width 61 height 21
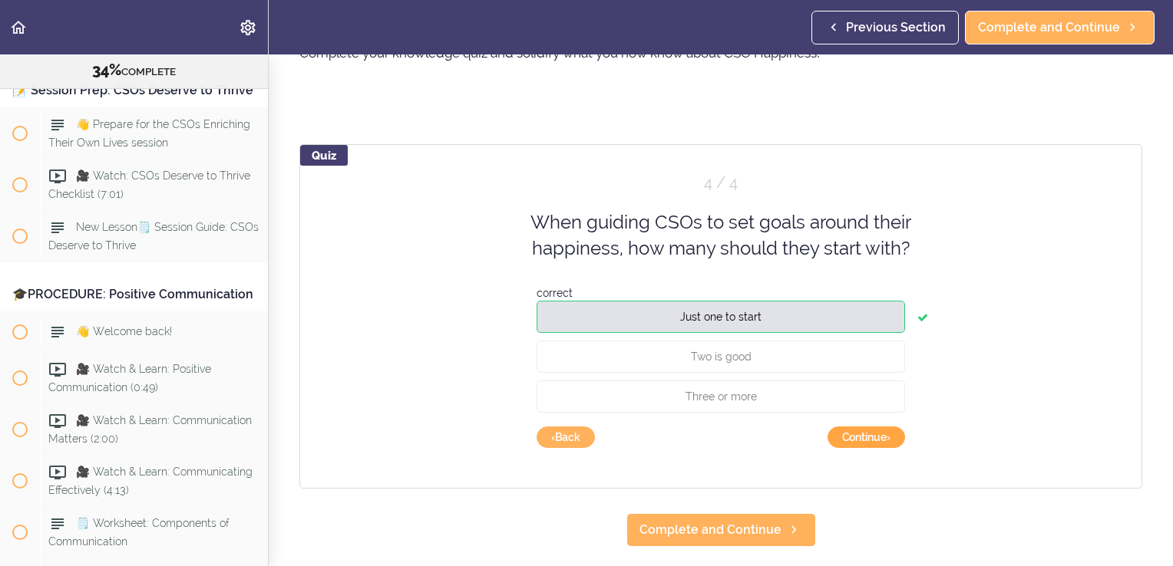
click at [863, 434] on button "Continue ›" at bounding box center [866, 437] width 78 height 21
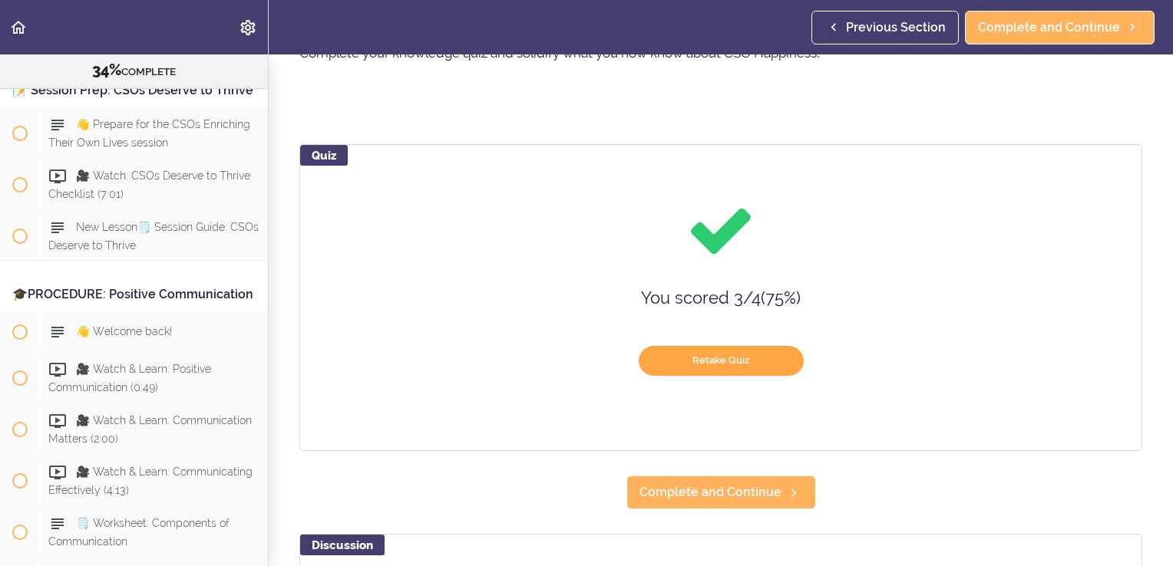
click at [716, 358] on button "Retake Quiz" at bounding box center [721, 361] width 165 height 30
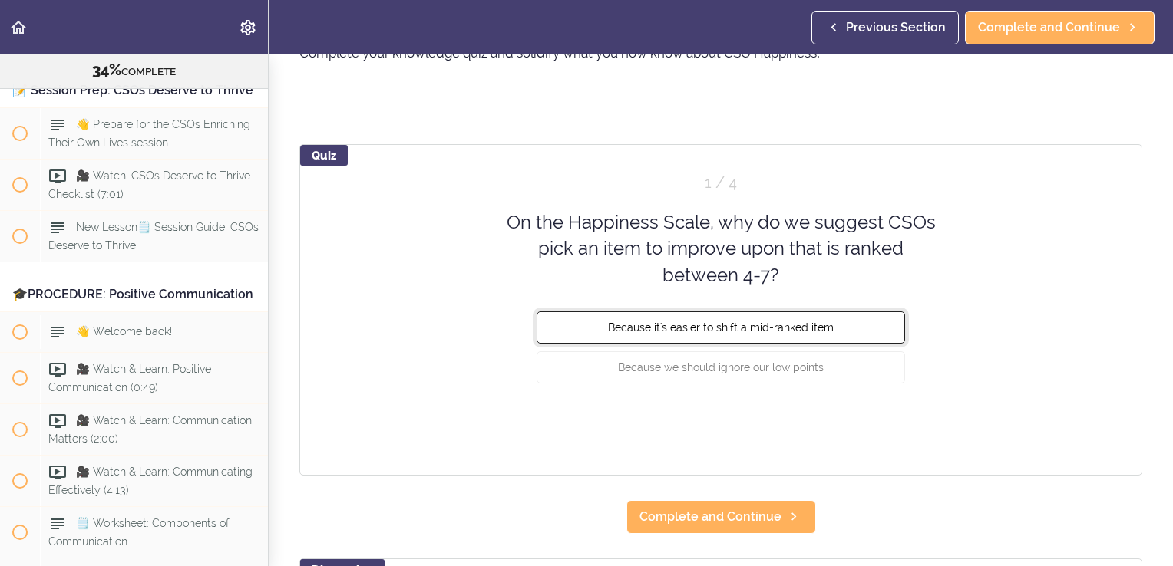
click at [711, 329] on span "Because it's easier to shift a mid-ranked item" at bounding box center [721, 328] width 226 height 12
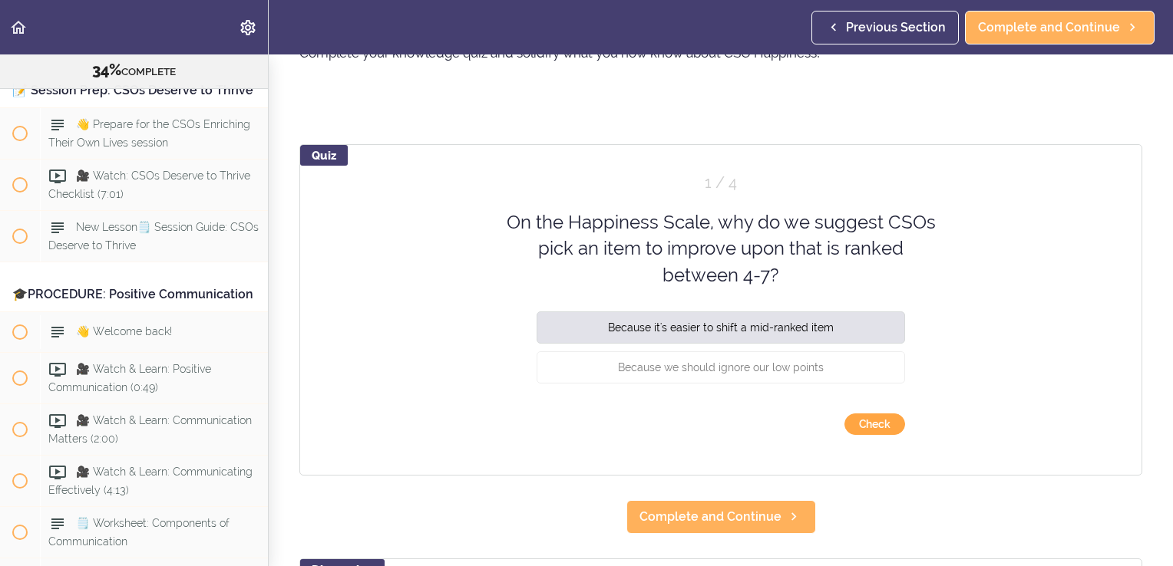
click at [870, 420] on button "Check" at bounding box center [874, 424] width 61 height 21
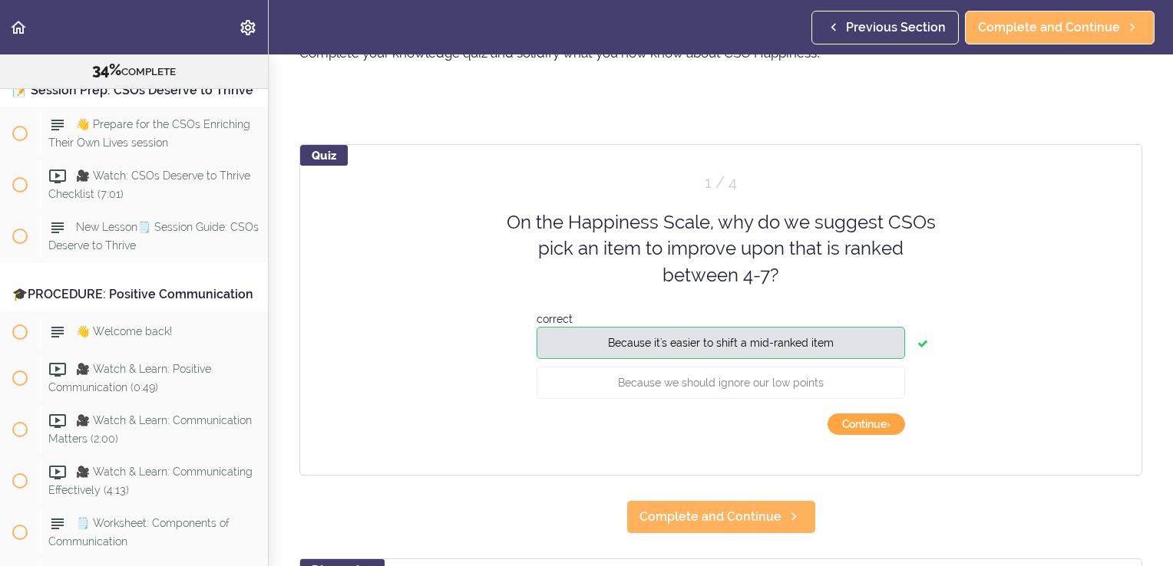
click at [870, 420] on button "Continue ›" at bounding box center [866, 424] width 78 height 21
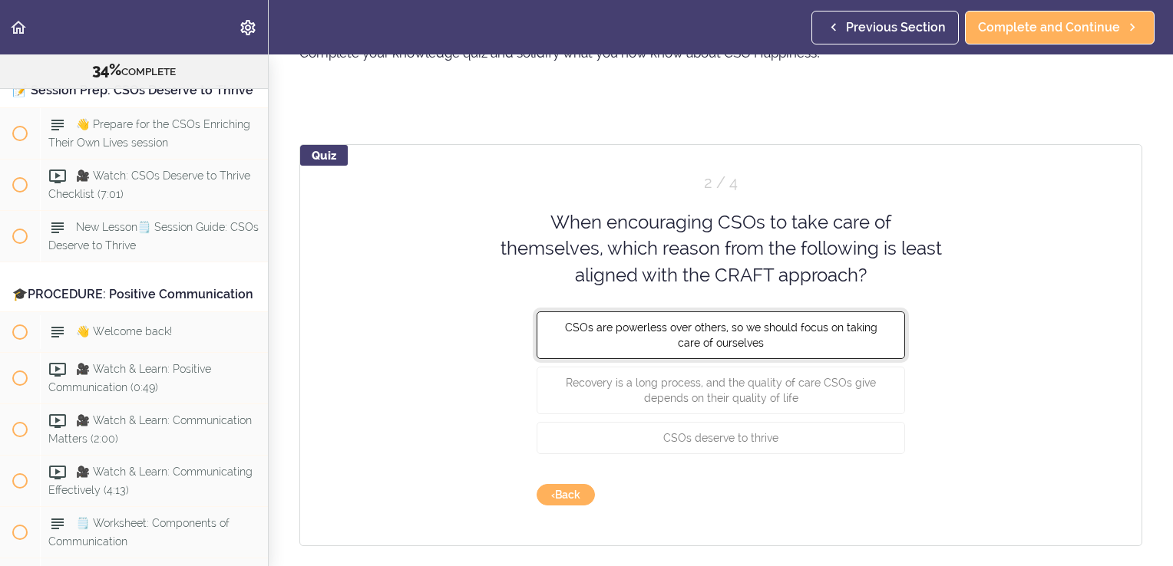
click at [777, 322] on span "CSOs are powerless over others, so we should focus on taking care of ourselves" at bounding box center [721, 336] width 312 height 28
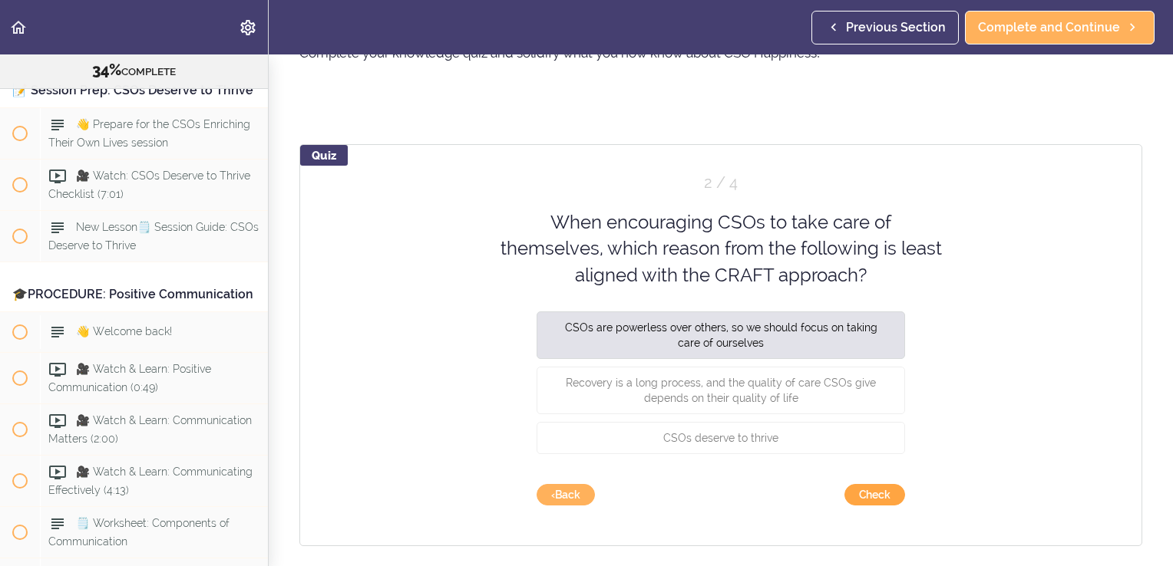
click at [871, 496] on button "Check" at bounding box center [874, 494] width 61 height 21
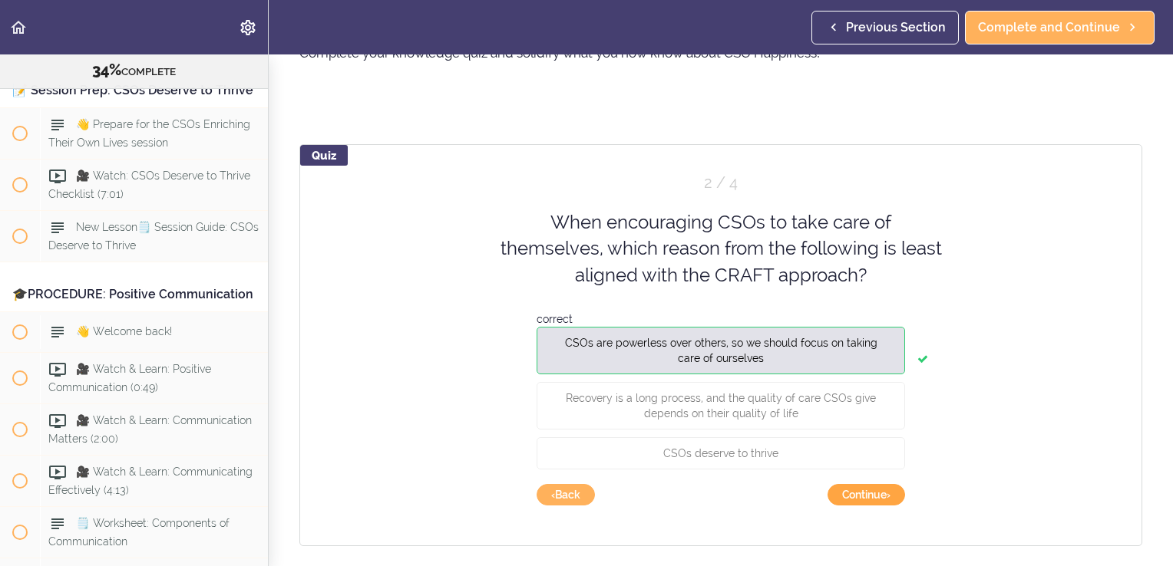
click at [871, 496] on button "Continue ›" at bounding box center [866, 494] width 78 height 21
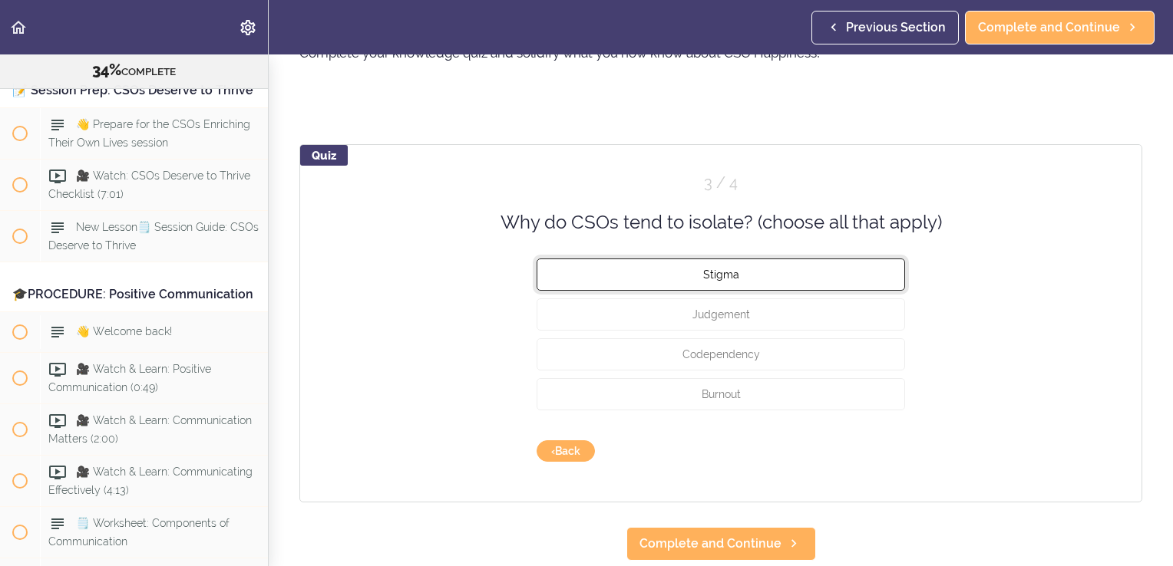
click at [774, 264] on button "Stigma" at bounding box center [720, 275] width 368 height 32
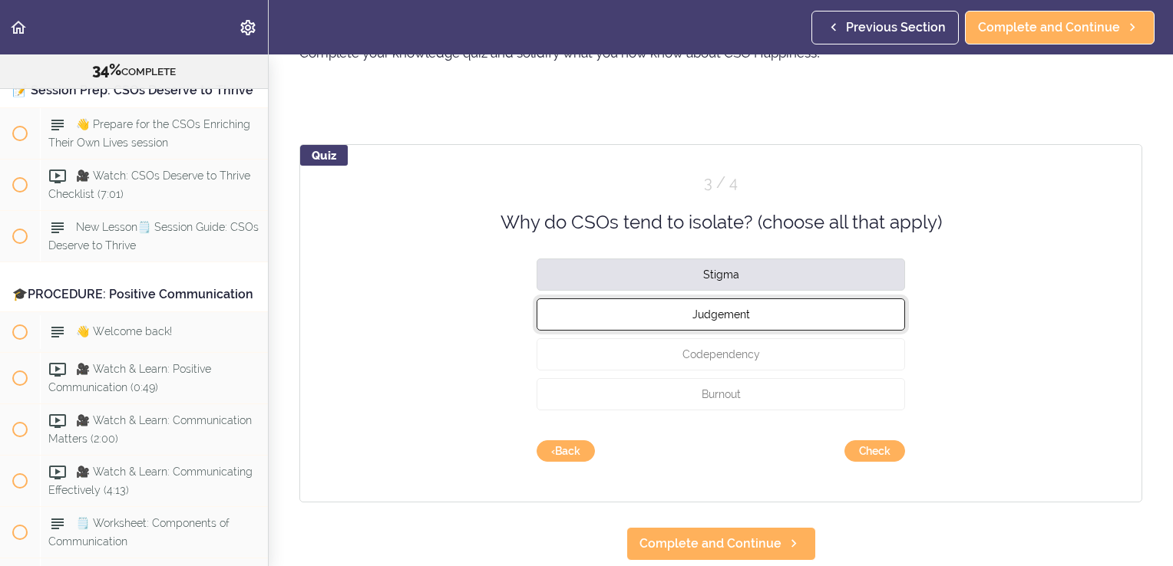
click at [778, 309] on button "Judgement" at bounding box center [720, 315] width 368 height 32
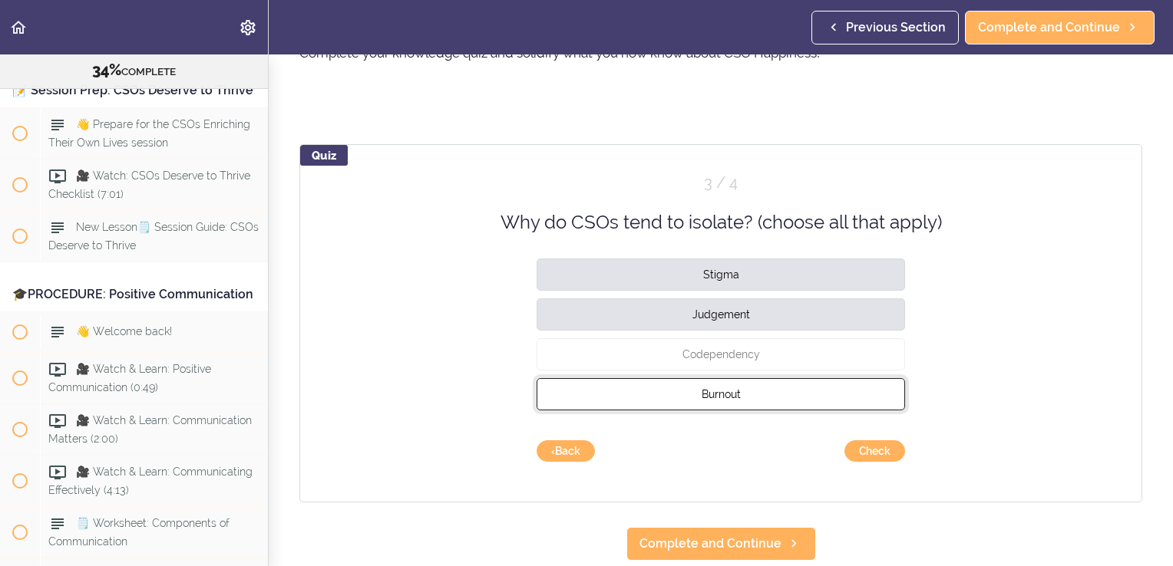
click at [784, 387] on button "Burnout" at bounding box center [720, 394] width 368 height 32
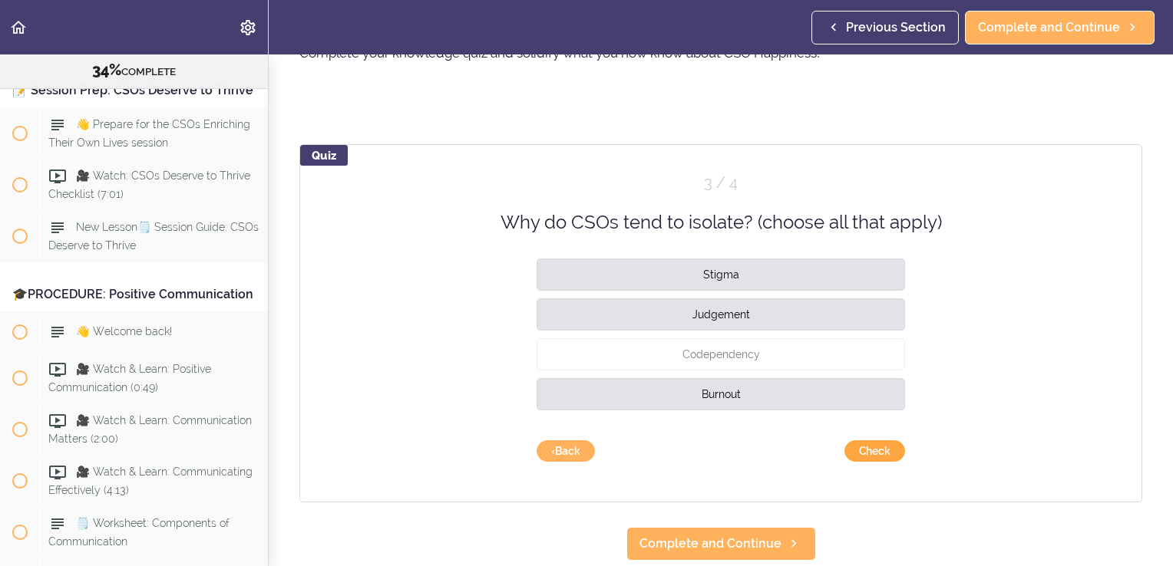
click at [860, 450] on button "Check" at bounding box center [874, 451] width 61 height 21
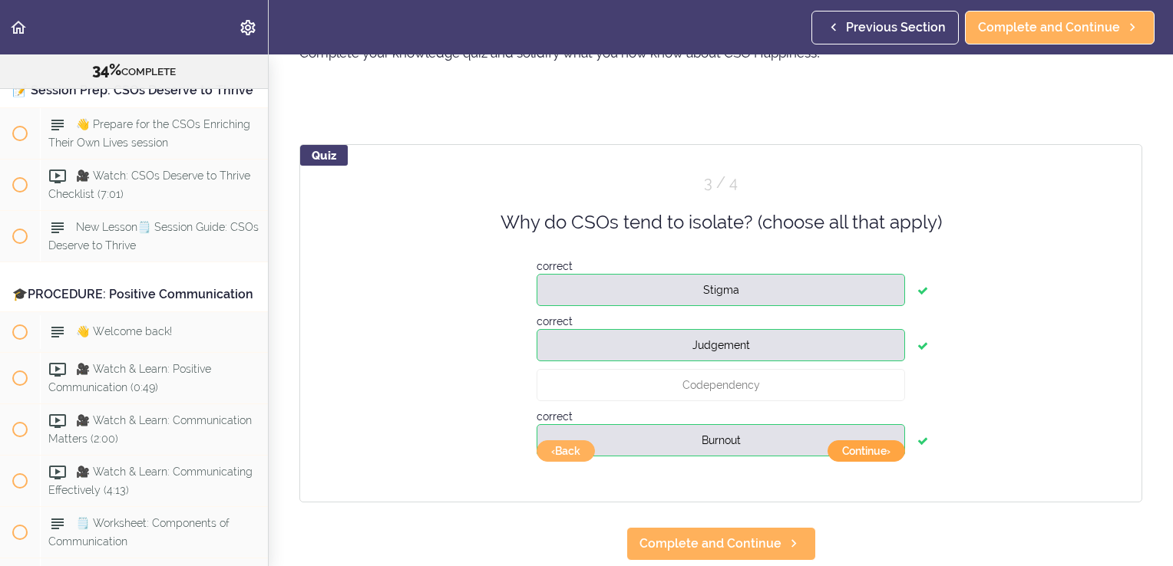
click at [860, 450] on button "Continue ›" at bounding box center [866, 451] width 78 height 21
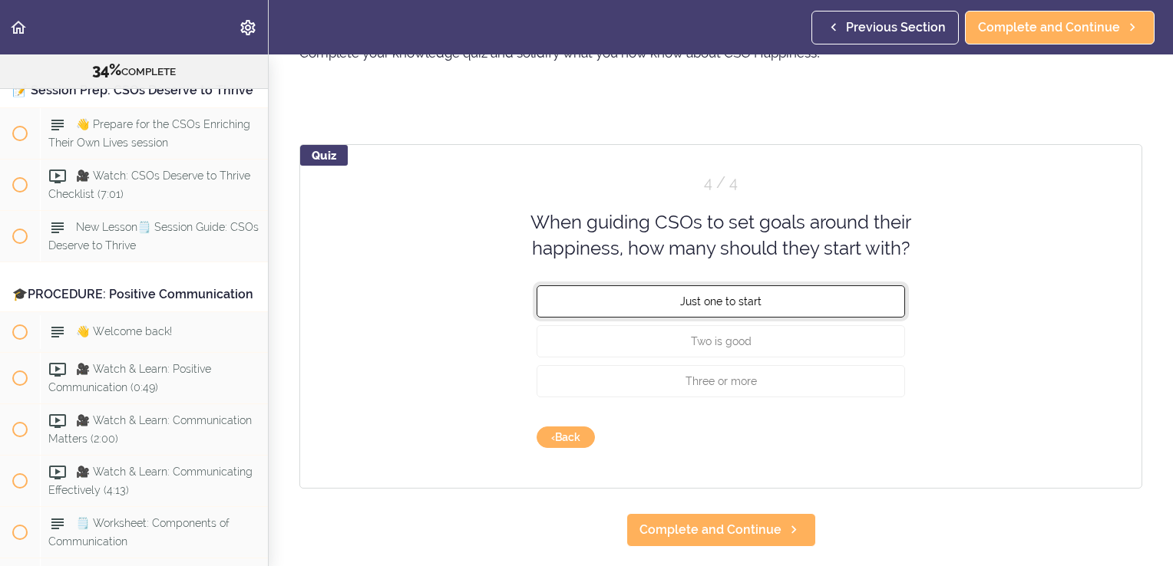
click at [745, 298] on span "Just one to start" at bounding box center [720, 301] width 81 height 12
click at [863, 438] on button "Check" at bounding box center [874, 437] width 61 height 21
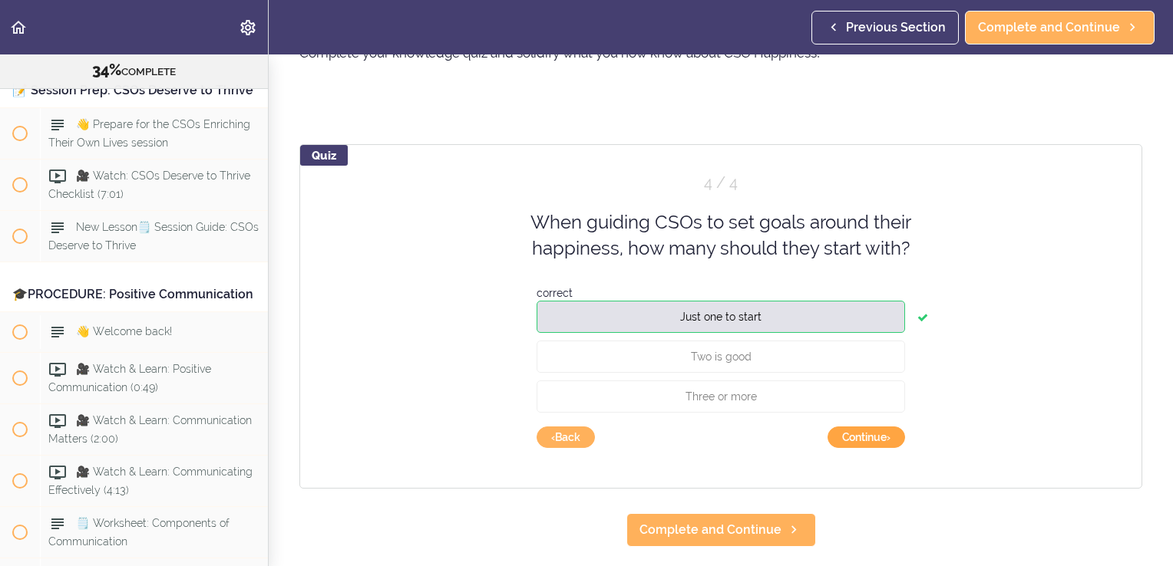
click at [863, 438] on button "Continue ›" at bounding box center [866, 437] width 78 height 21
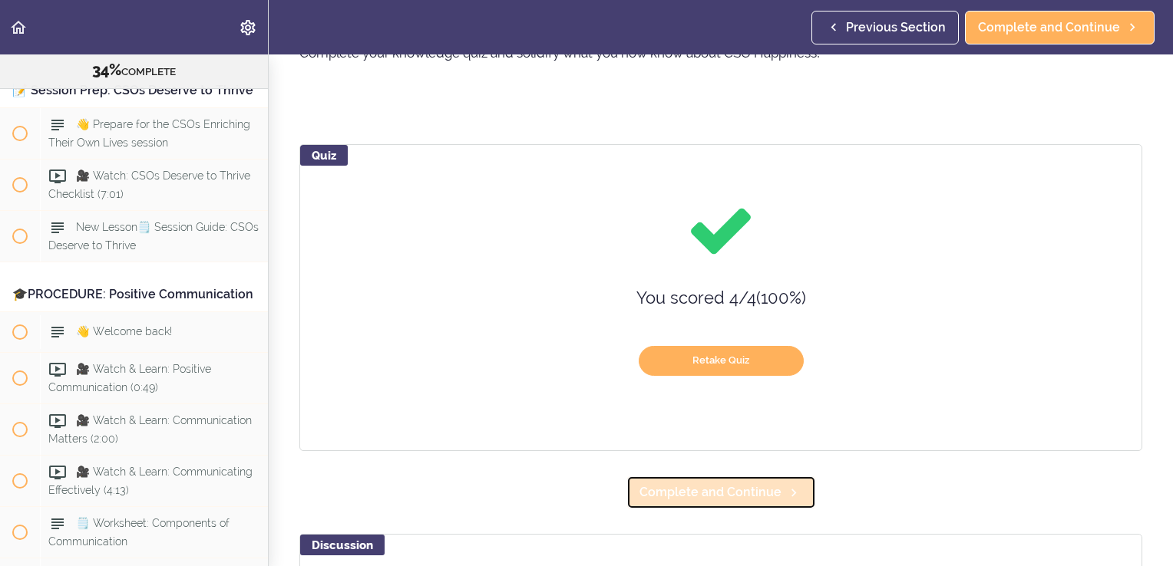
click at [723, 496] on span "Complete and Continue" at bounding box center [710, 493] width 142 height 18
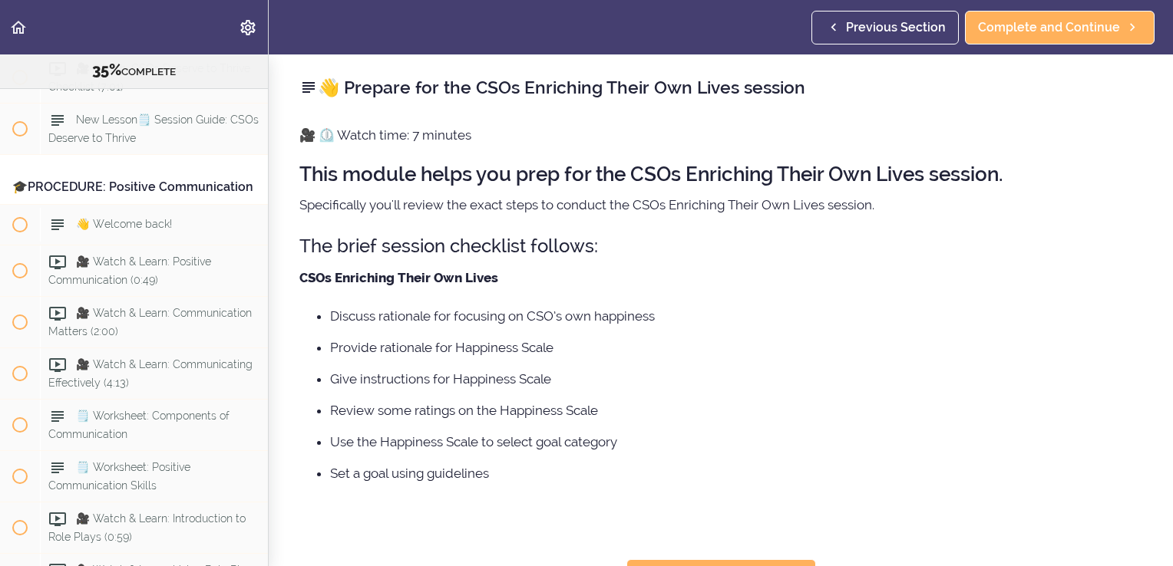
scroll to position [3722, 0]
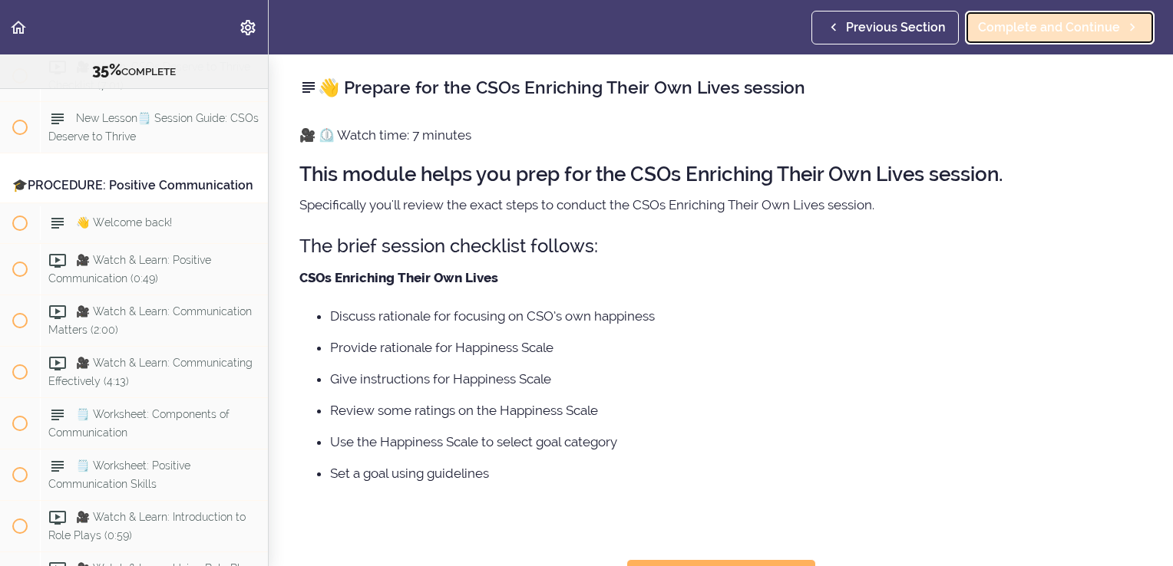
click at [1025, 32] on span "Complete and Continue" at bounding box center [1049, 27] width 142 height 18
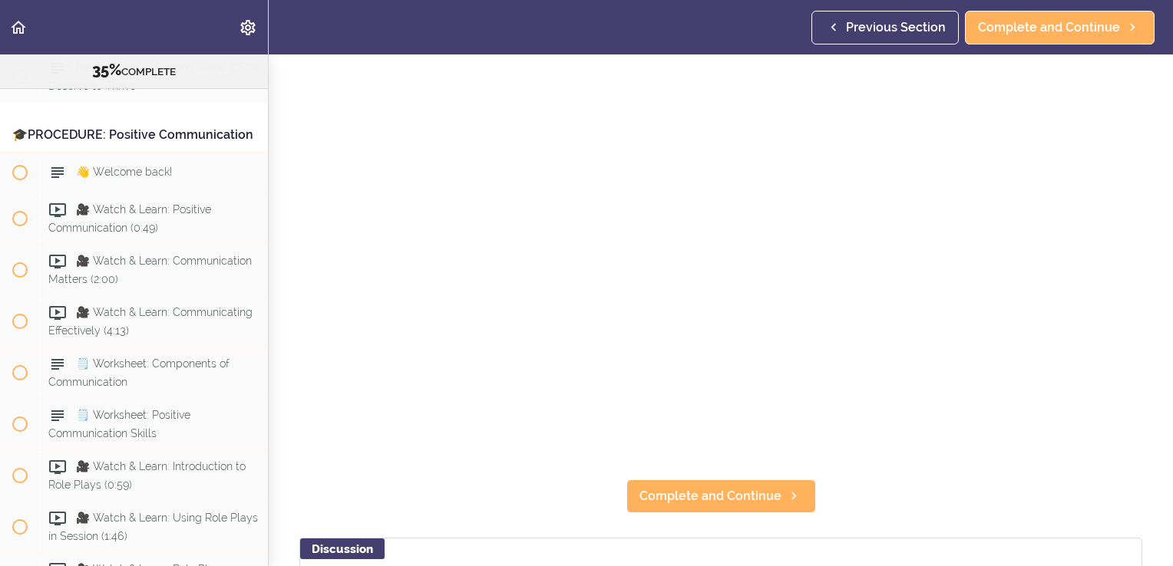
scroll to position [154, 0]
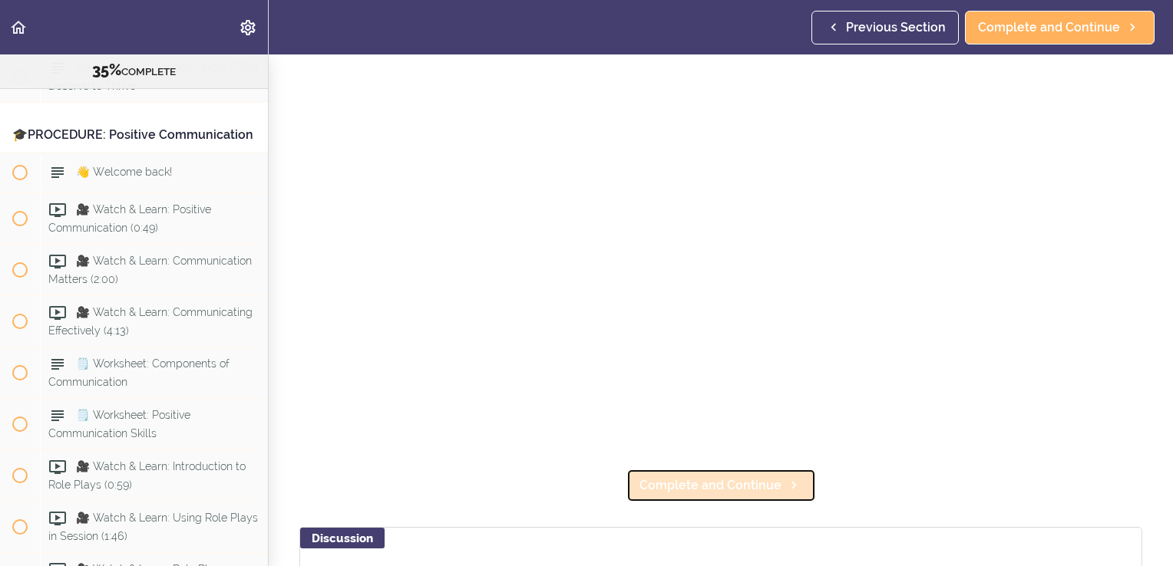
click at [713, 477] on span "Complete and Continue" at bounding box center [710, 486] width 142 height 18
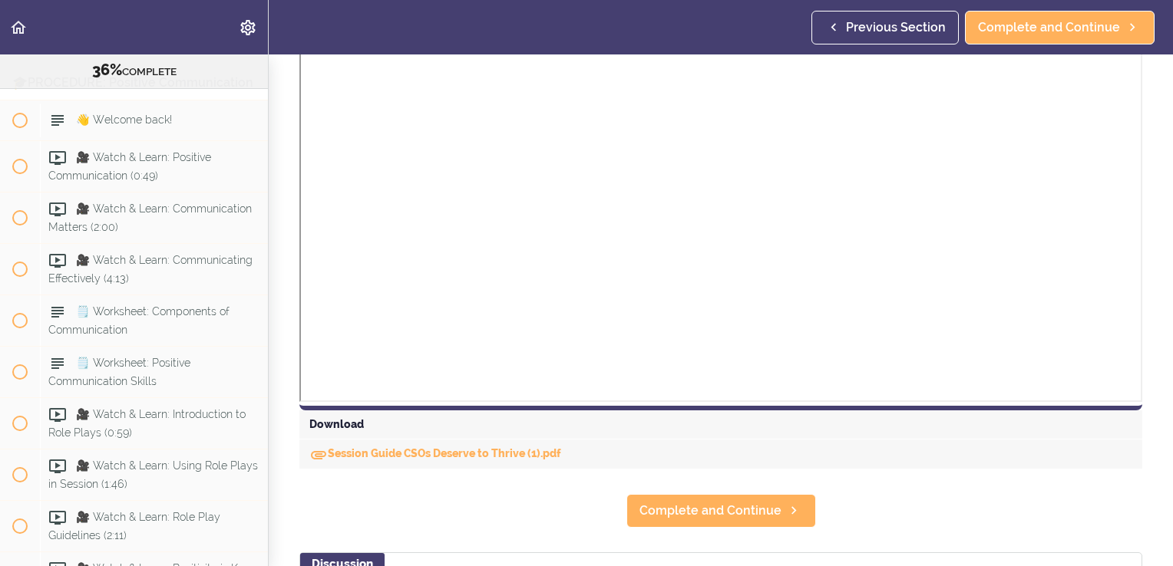
scroll to position [444, 0]
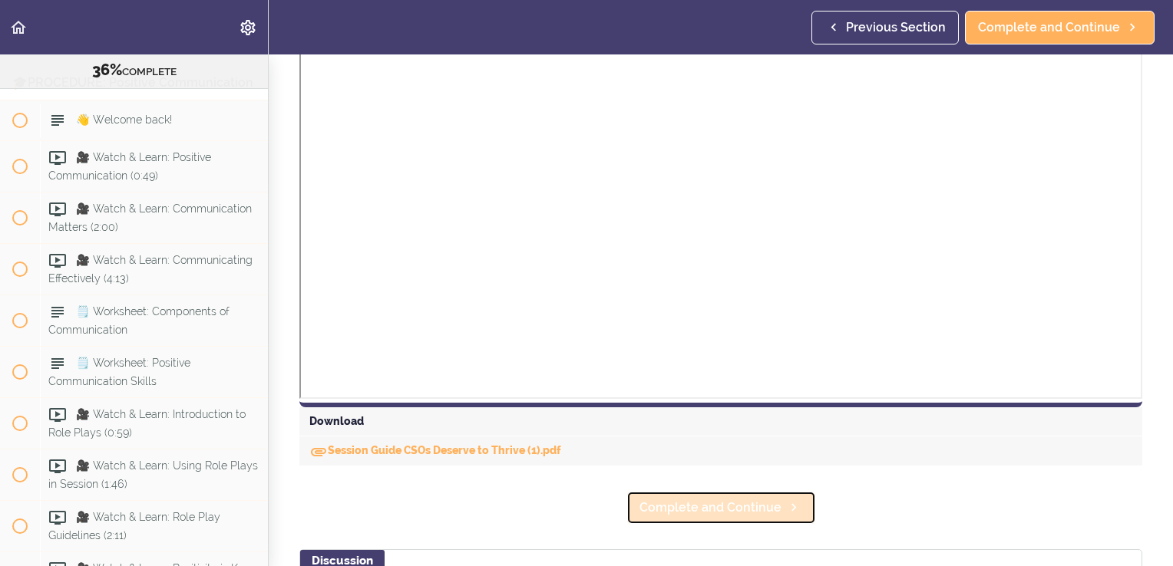
click at [702, 511] on span "Complete and Continue" at bounding box center [710, 508] width 142 height 18
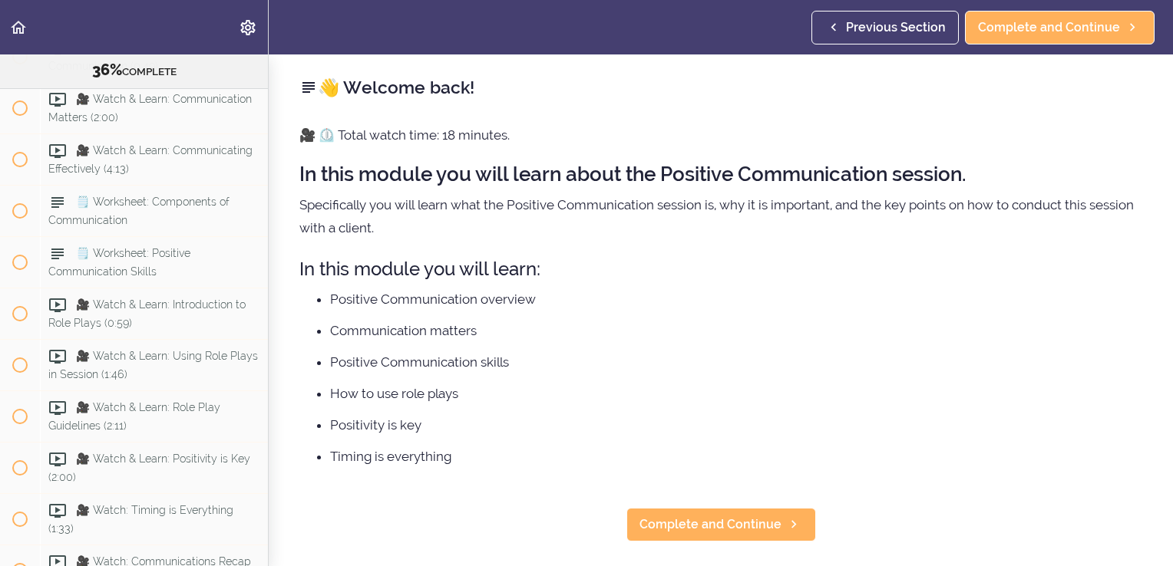
scroll to position [3944, 0]
